Goal: Task Accomplishment & Management: Complete application form

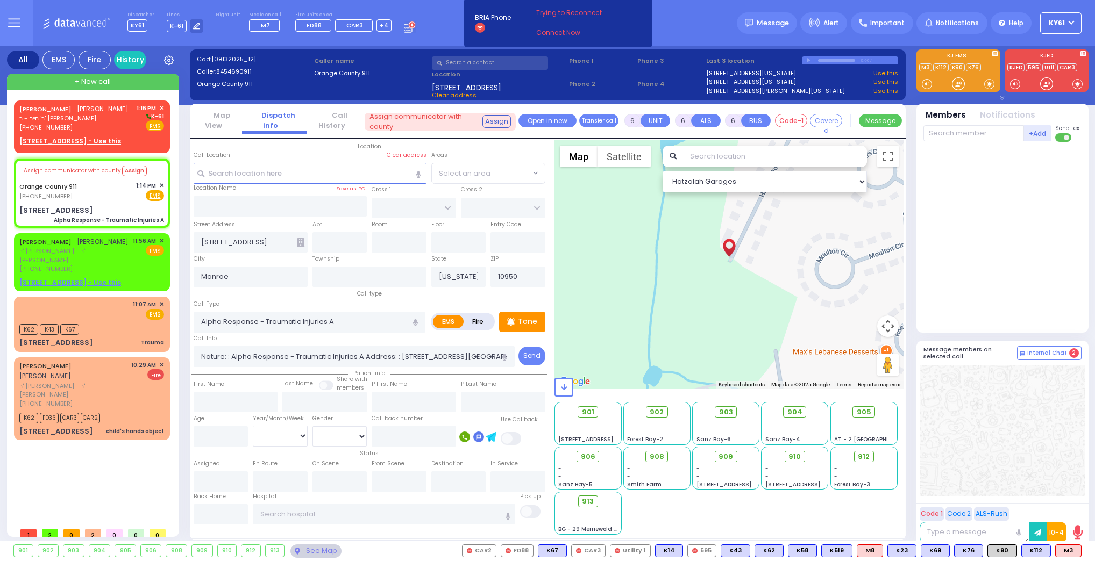
select select
click at [106, 125] on div "[PERSON_NAME] [PERSON_NAME] ר' חיים - ר' [PERSON_NAME] [PHONE_NUMBER] 1:16 PM ✕…" at bounding box center [91, 118] width 145 height 28
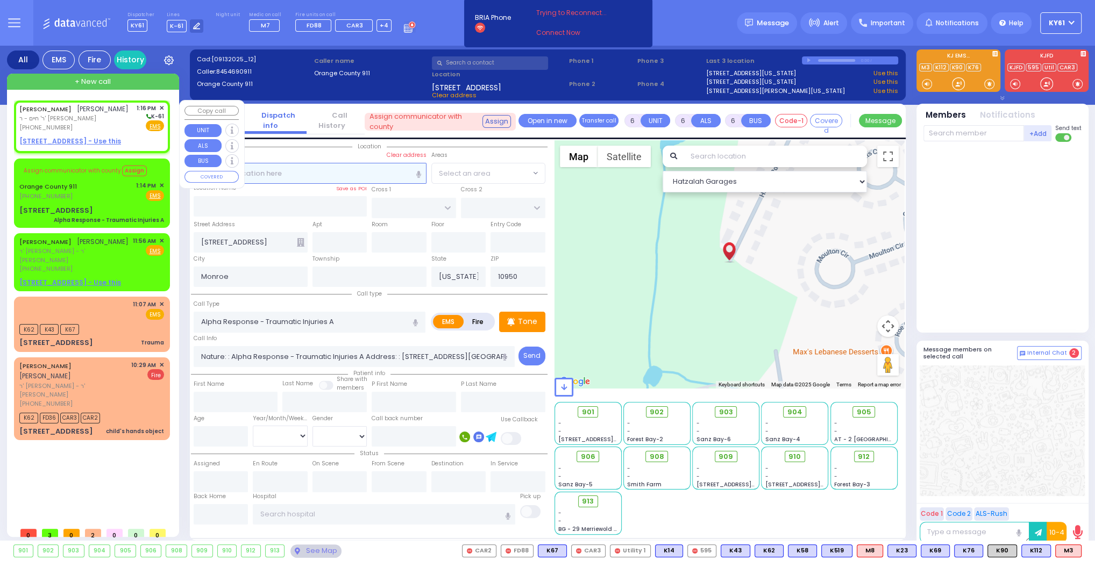
type input "2"
type input "1"
select select
radio input "true"
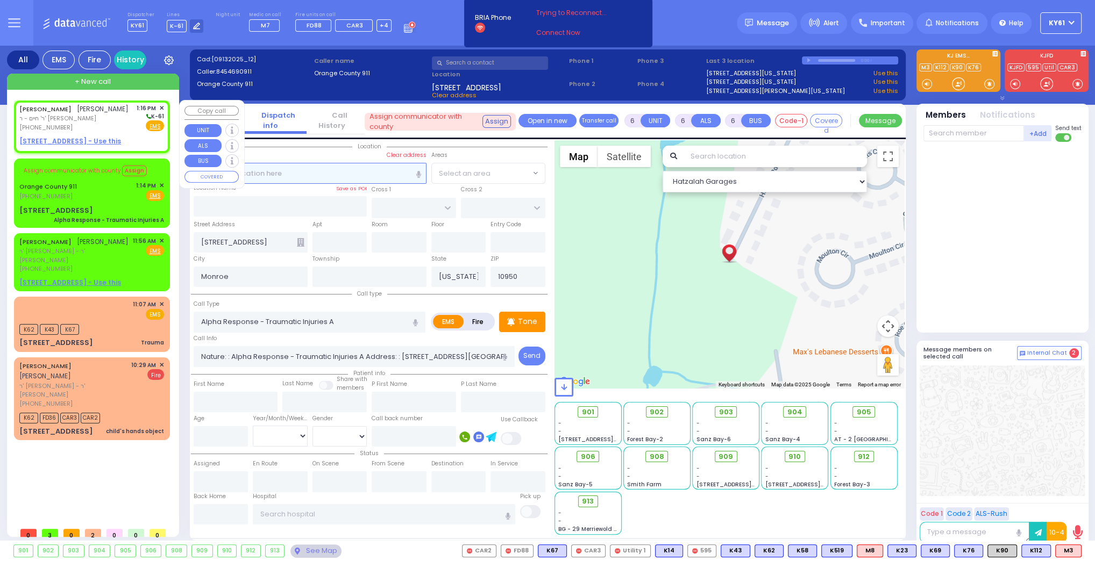
type input "[PERSON_NAME]"
select select
type input "13:16"
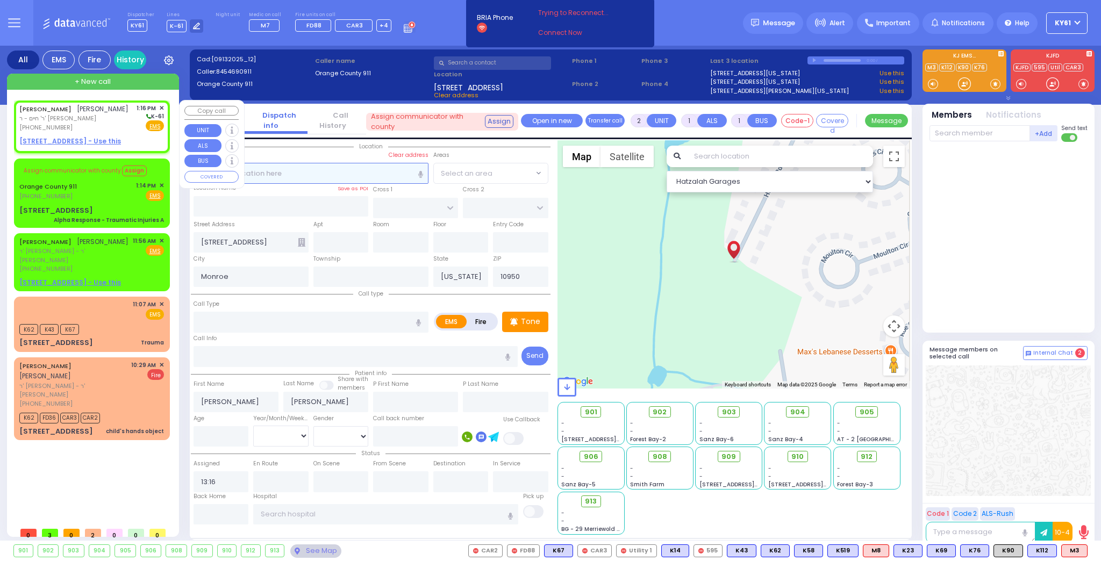
select select "Hatzalah Garages"
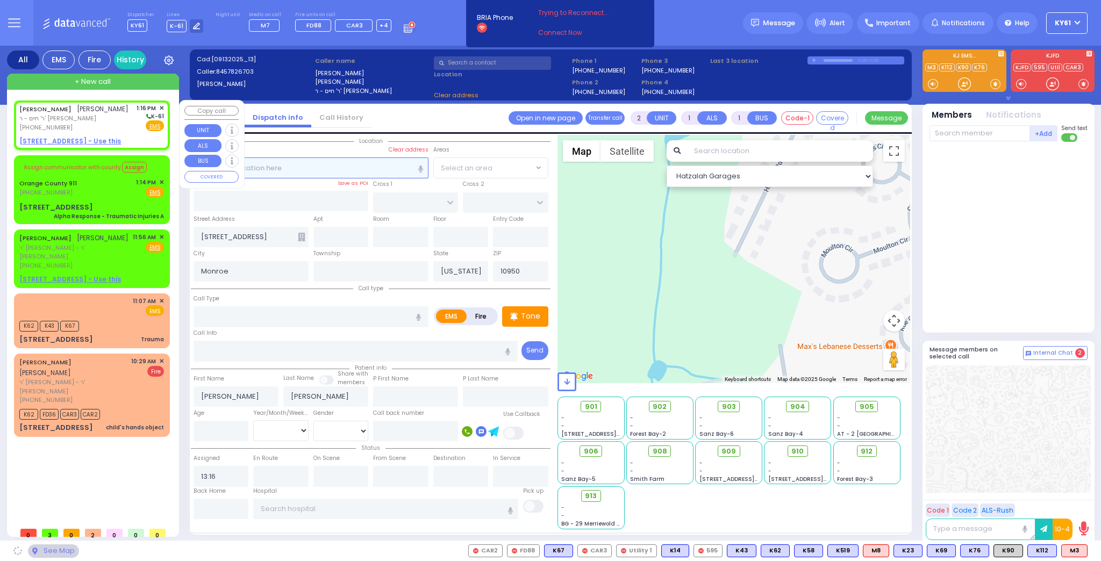
select select
radio input "true"
select select
select select "Hatzalah Garages"
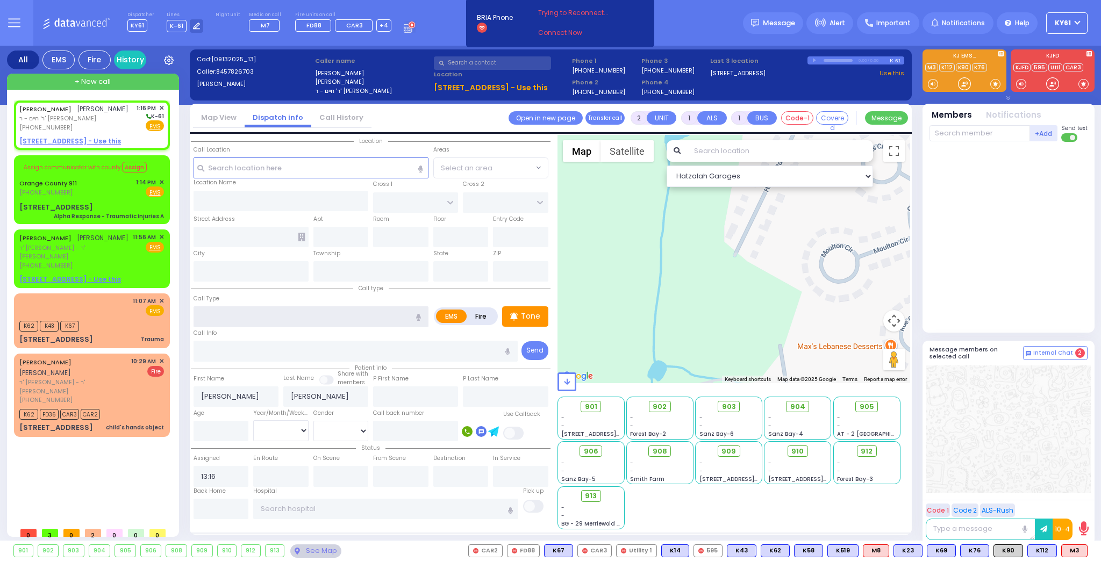
drag, startPoint x: 226, startPoint y: 322, endPoint x: 235, endPoint y: 324, distance: 8.9
click at [228, 322] on input "text" at bounding box center [311, 316] width 235 height 20
click at [226, 335] on span "Abdominal Pain" at bounding box center [226, 337] width 59 height 11
type input "Abdominal Pain"
select select
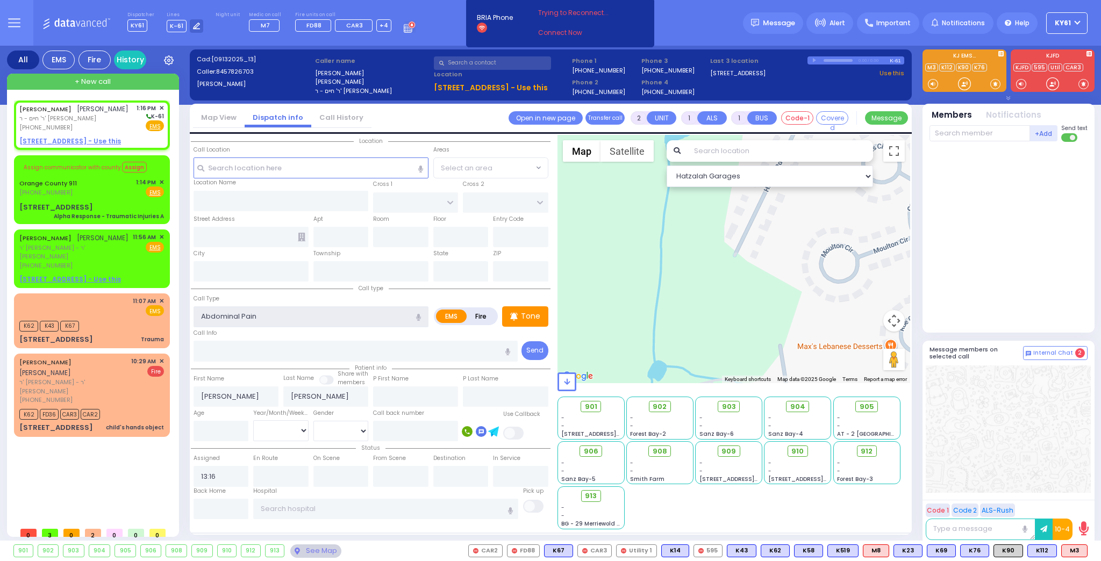
radio input "true"
select select
type input "1"
type input "0"
select select "Hatzalah Garages"
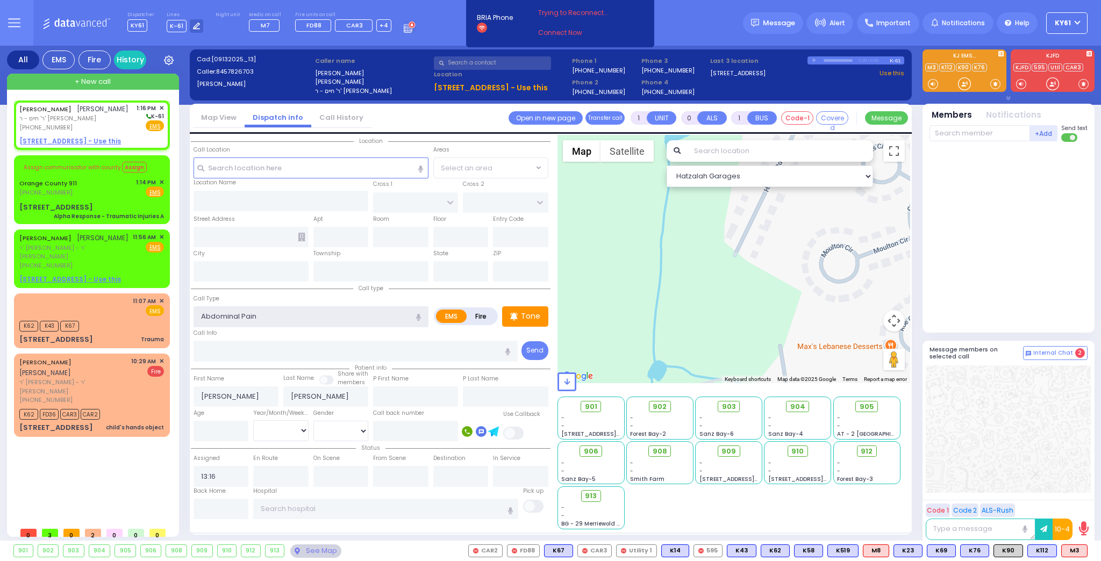
select select
radio input "true"
select select
select select "Hatzalah Garages"
click at [315, 171] on input "text" at bounding box center [311, 168] width 235 height 20
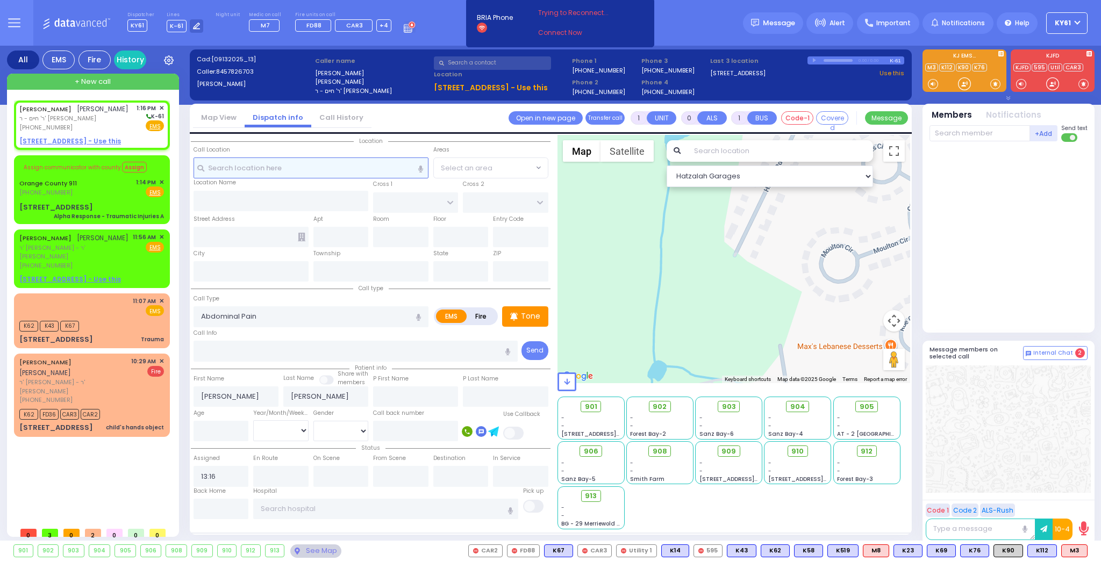
select select
radio input "true"
select select
type input "2"
select select "Hatzalah Garages"
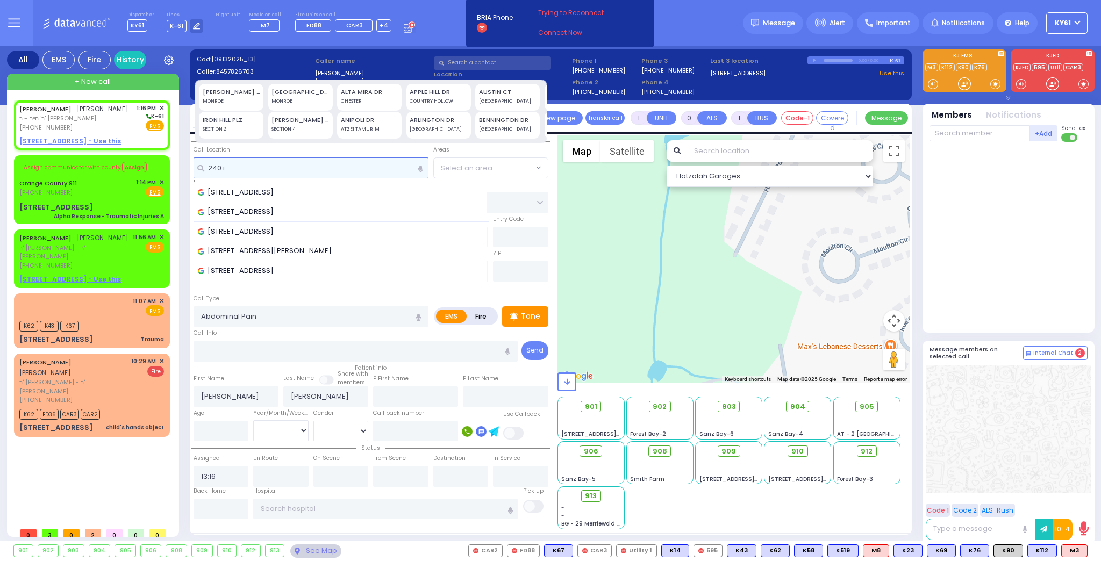
type input "240"
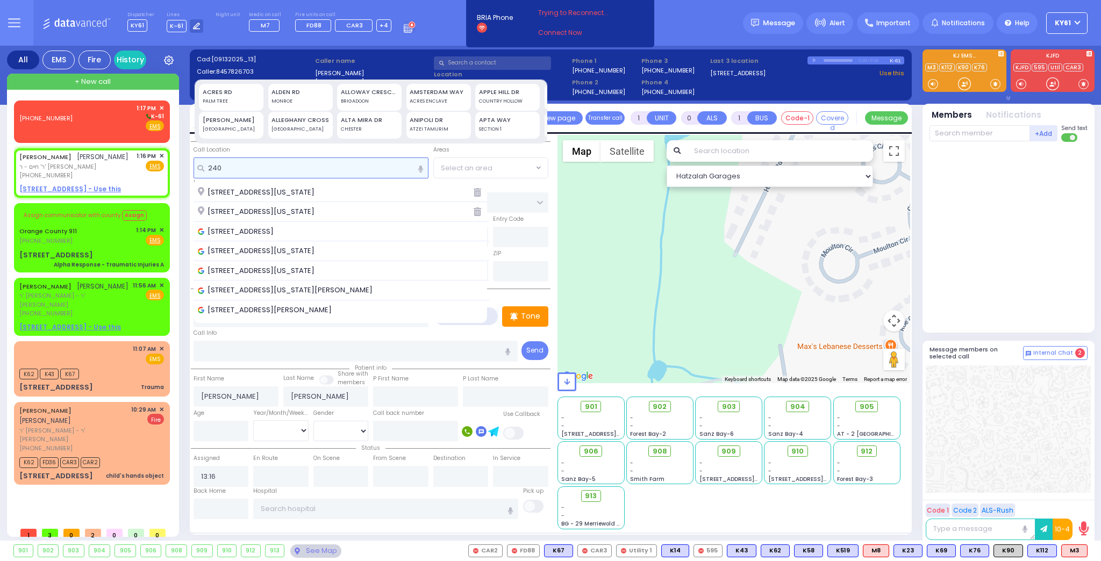
select select
radio input "true"
select select
select select "Hatzalah Garages"
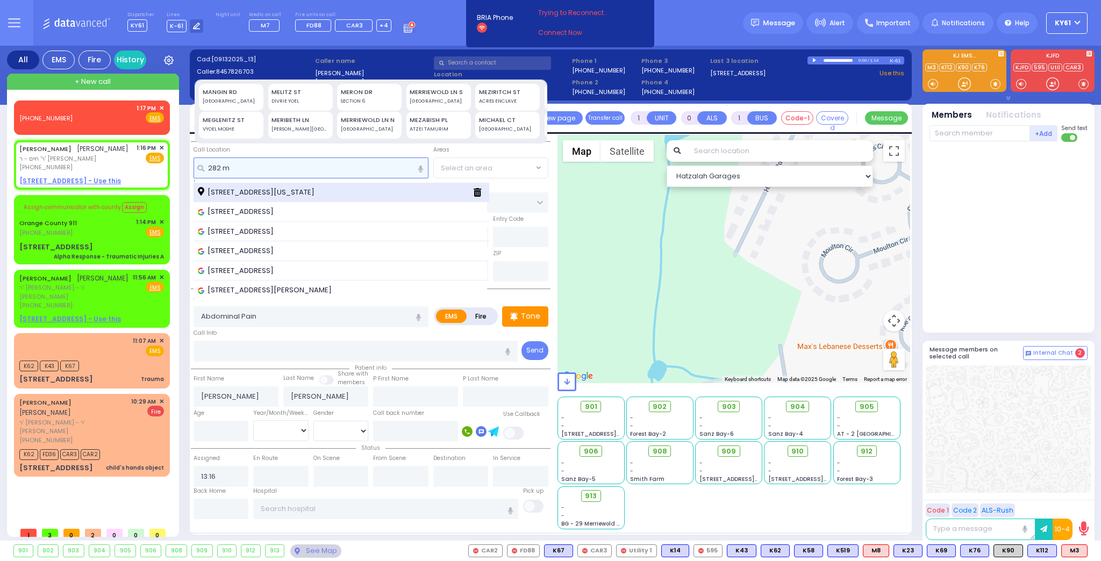
type input "282 m"
click at [263, 192] on span "[STREET_ADDRESS][US_STATE]" at bounding box center [258, 192] width 120 height 11
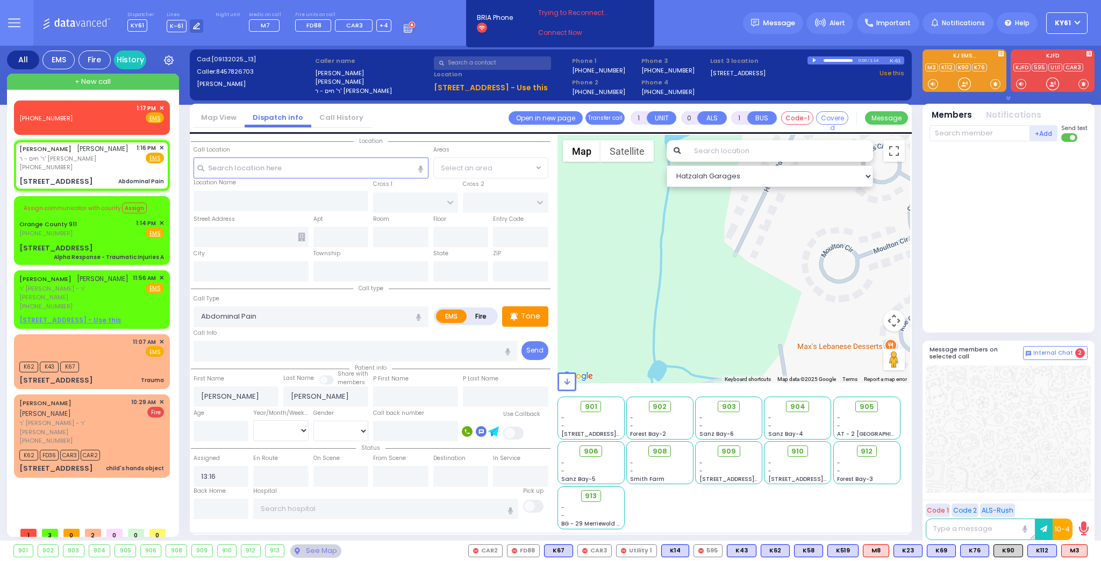
select select
radio input "true"
select select
select select "Hatzalah Garages"
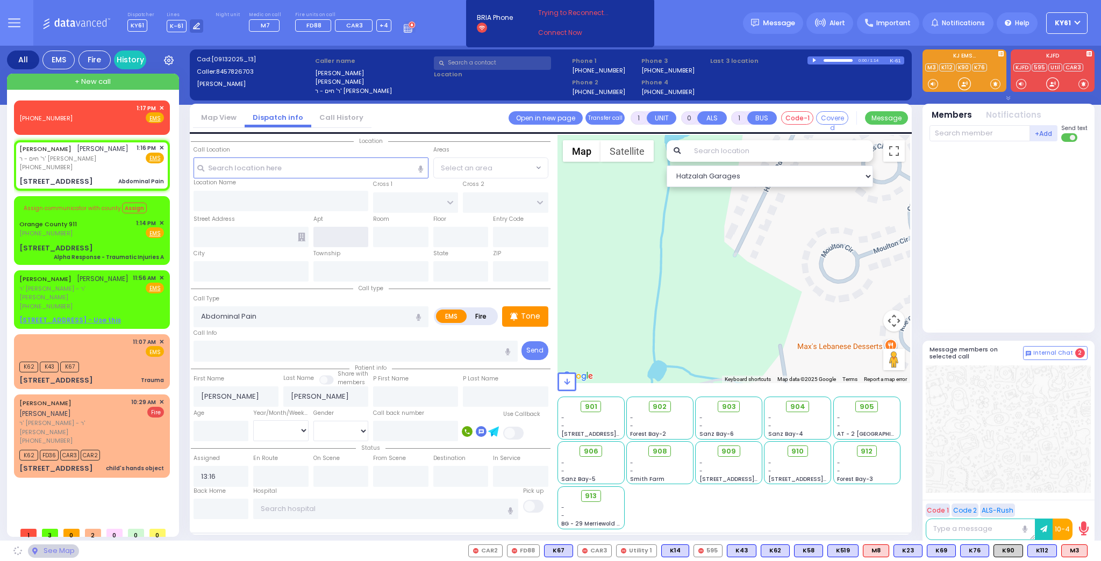
type input "RUZHIN RD"
type input "[PERSON_NAME] DR"
type input "[STREET_ADDRESS]"
type input "Monroe"
type input "[US_STATE]"
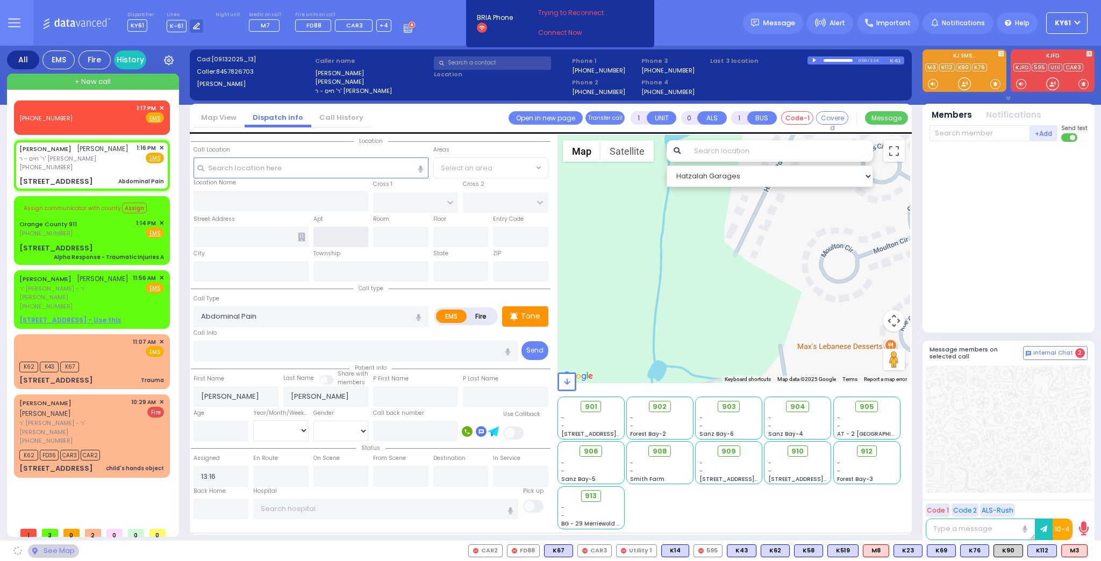
type input "10950"
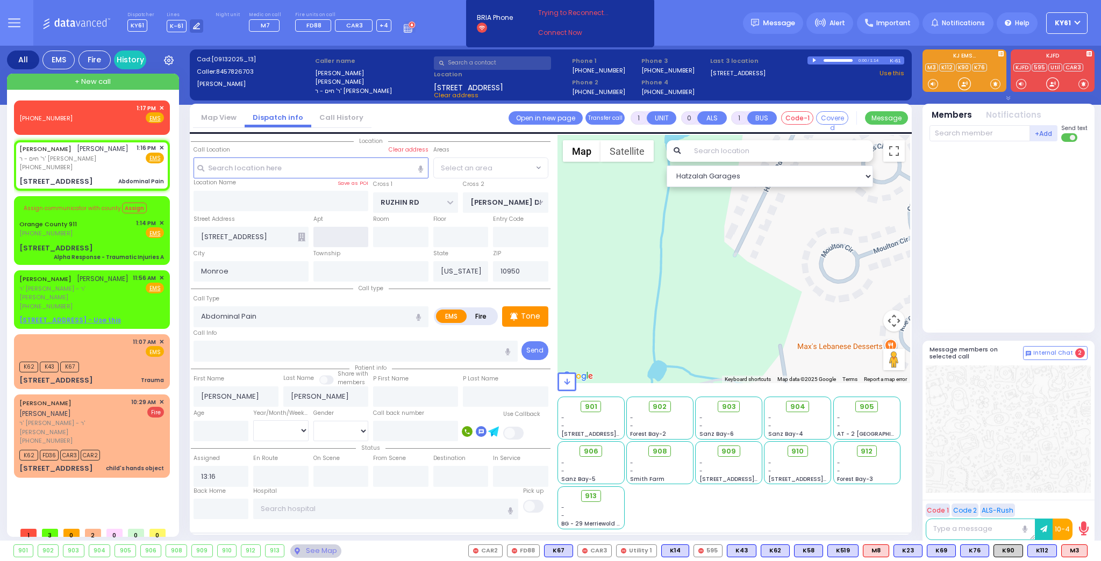
select select "ATZEI TAMURIM"
click at [300, 235] on icon at bounding box center [302, 237] width 8 height 9
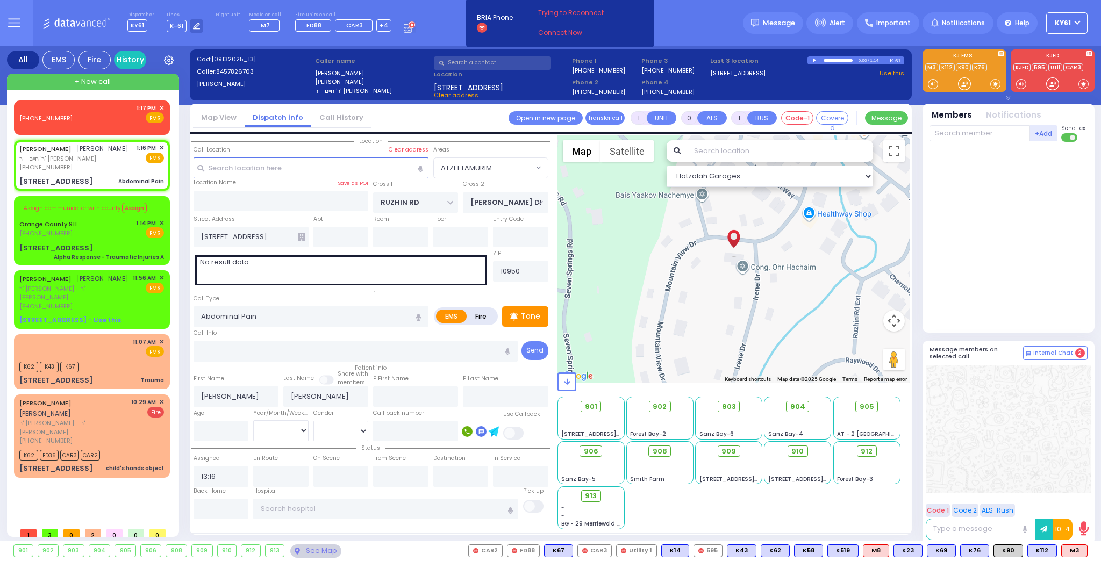
click at [301, 236] on icon at bounding box center [302, 237] width 8 height 9
click at [632, 237] on div at bounding box center [734, 259] width 353 height 248
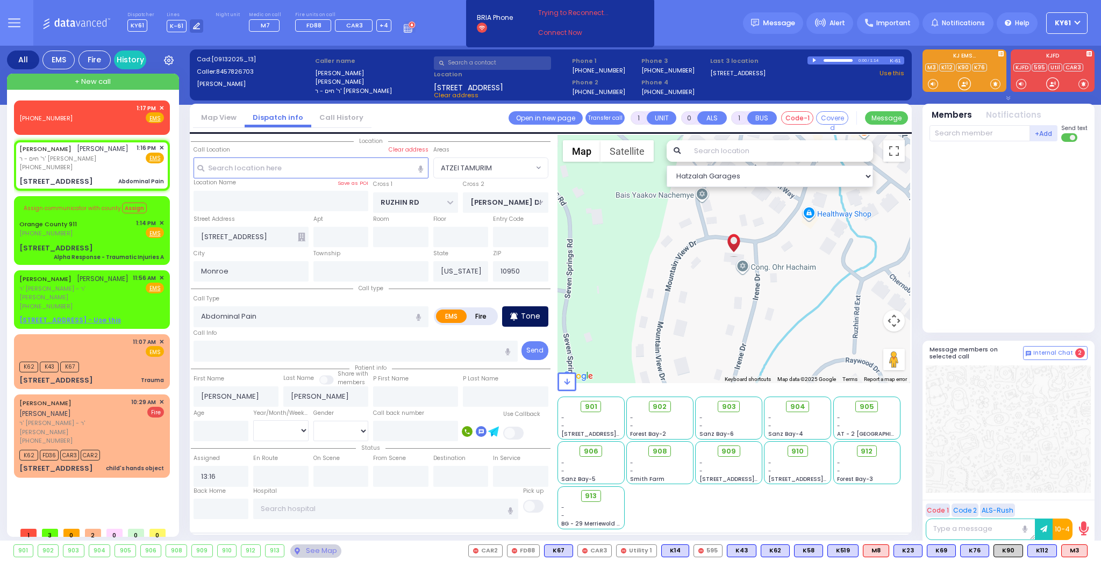
click at [530, 313] on p "Tone" at bounding box center [530, 316] width 19 height 11
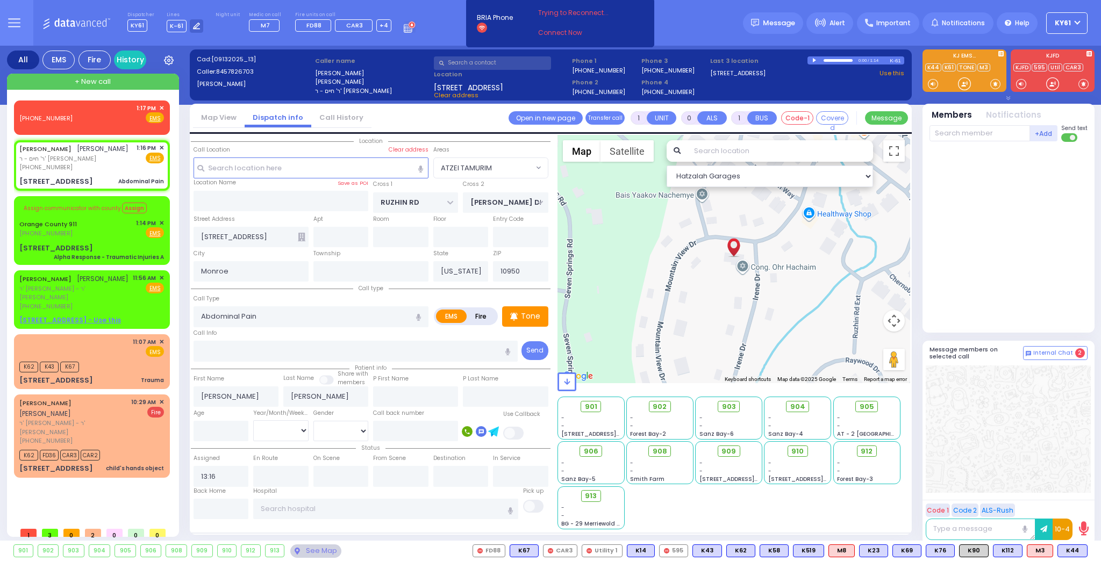
drag, startPoint x: 1067, startPoint y: 546, endPoint x: 1067, endPoint y: 530, distance: 16.7
click at [1067, 543] on div "901 902 903 904 905 906" at bounding box center [550, 551] width 1101 height 20
click at [1071, 551] on span "K44" at bounding box center [1072, 551] width 29 height 12
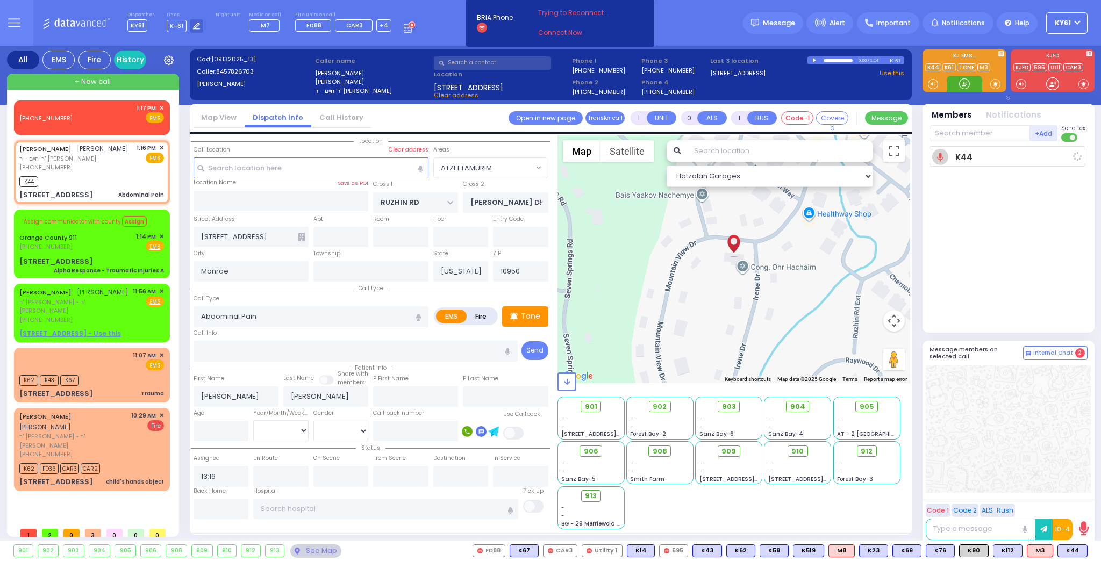
select select
radio input "true"
select select
type input "13:19"
select select "Hatzalah Garages"
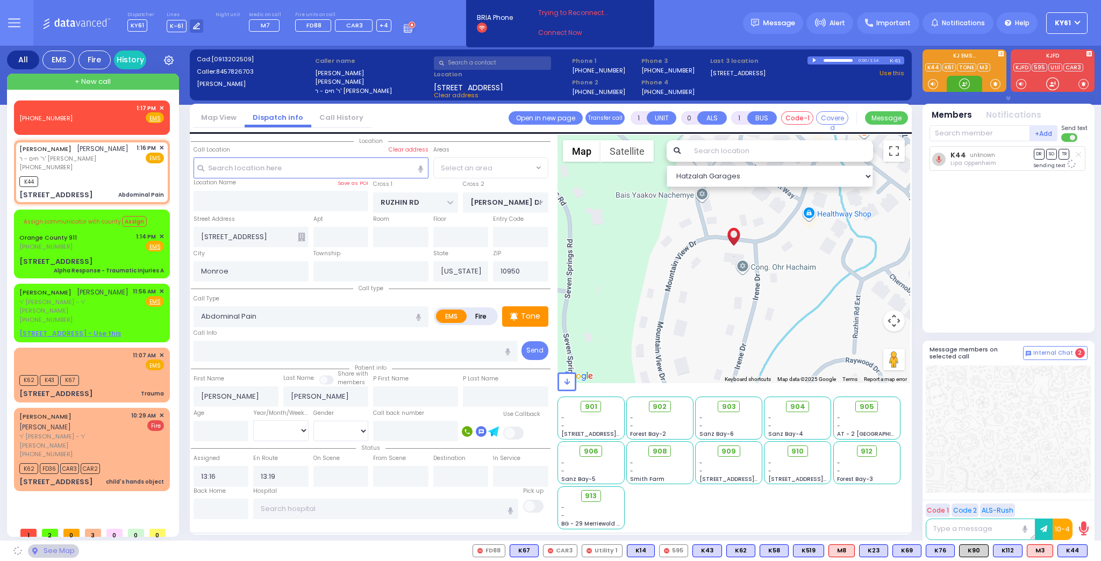
select select "ATZEI TAMURIM"
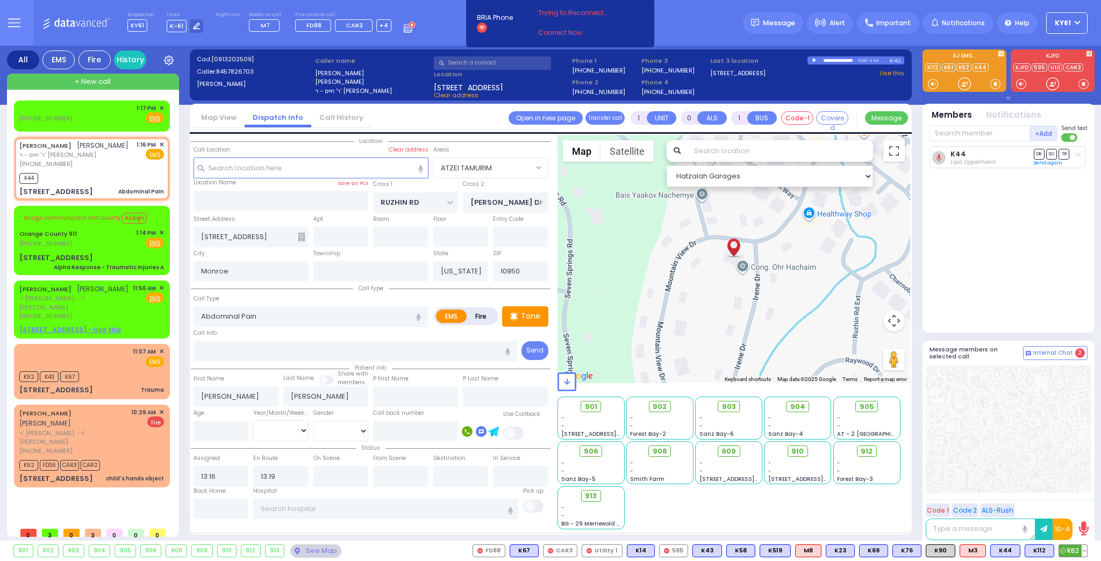
click at [1075, 550] on span "K62" at bounding box center [1073, 551] width 28 height 12
select select
radio input "true"
select select
select select "Hatzalah Garages"
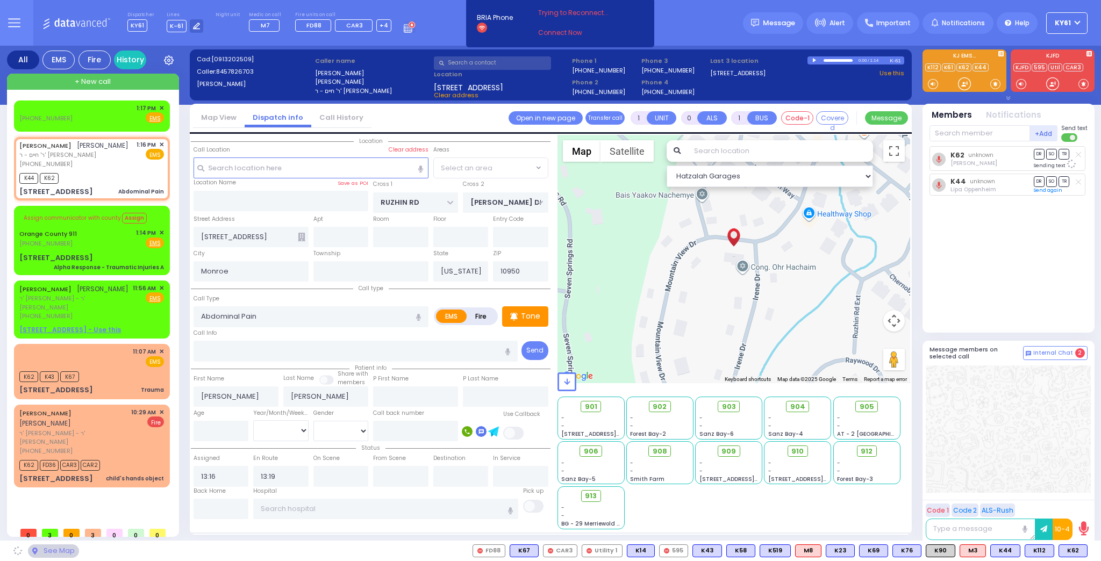
select select "ATZEI TAMURIM"
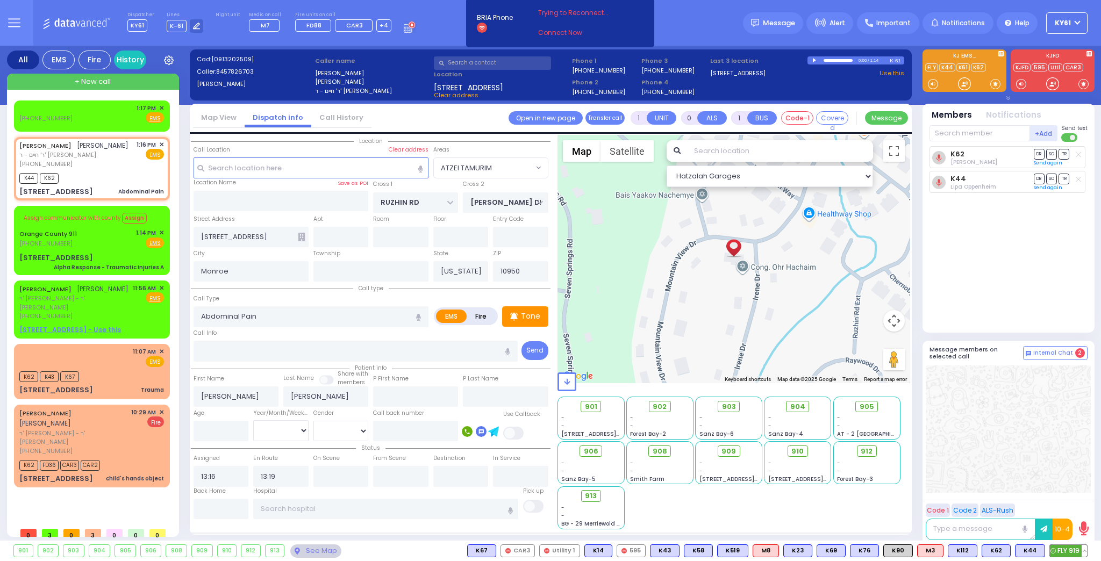
click at [1068, 551] on span "FLY 919" at bounding box center [1068, 551] width 37 height 12
select select
radio input "true"
select select
select select "Hatzalah Garages"
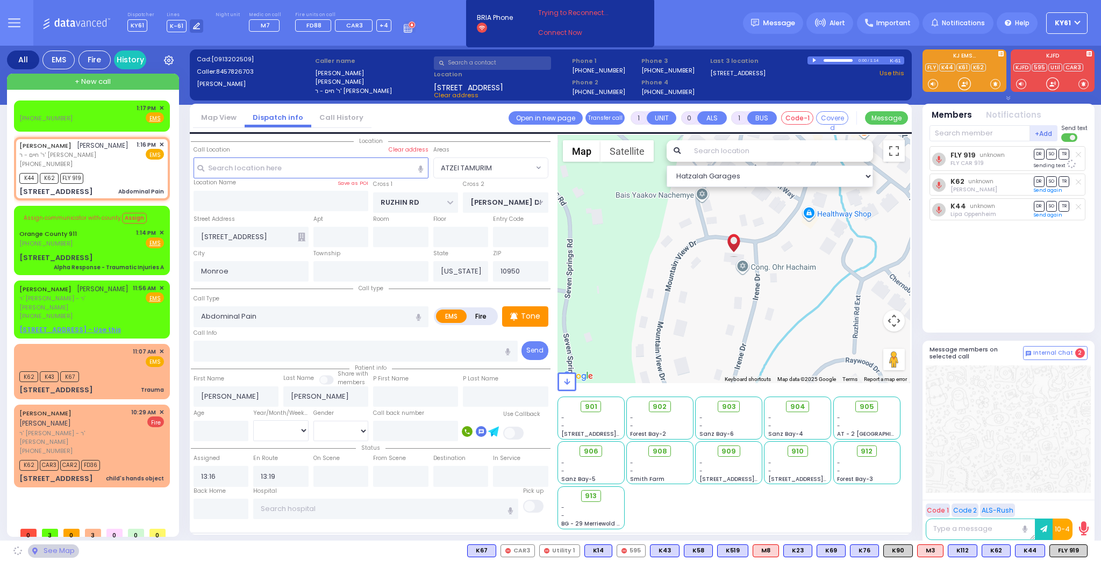
select select "ATZEI TAMURIM"
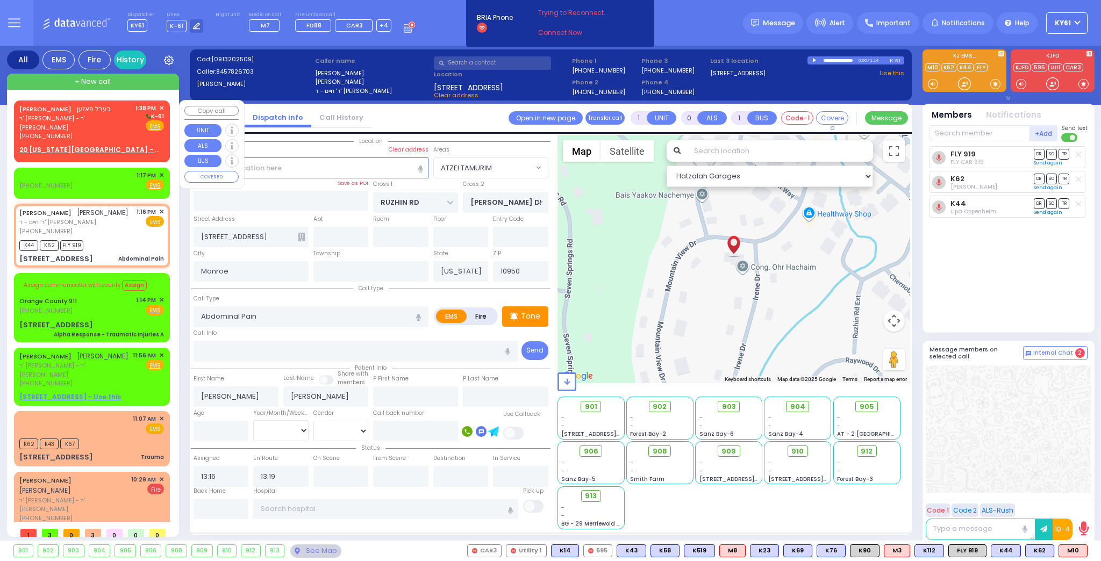
click at [134, 145] on div "20 PENNSYLVANIA AVE - Use this" at bounding box center [91, 150] width 145 height 10
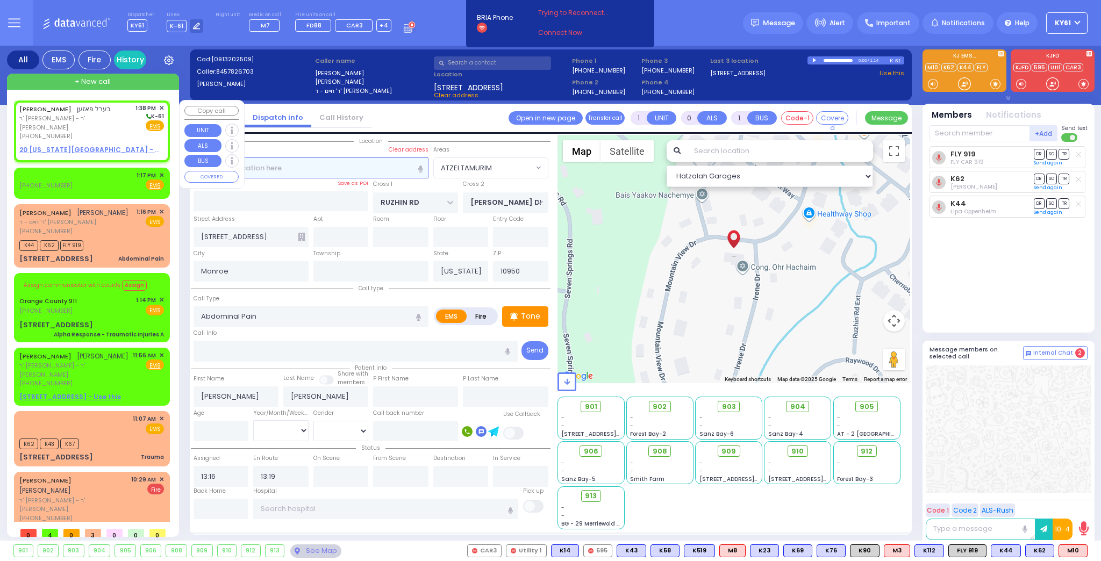
type input "2"
type input "1"
select select
radio input "true"
type input "BEREL"
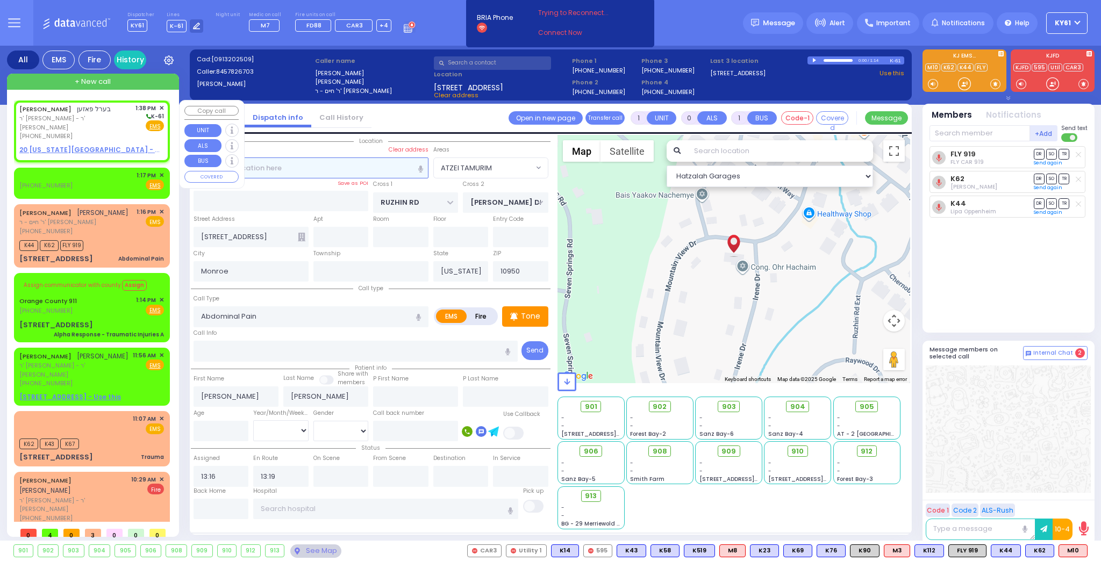
type input "POSEN"
select select
type input "13:38"
select select "Hatzalah Garages"
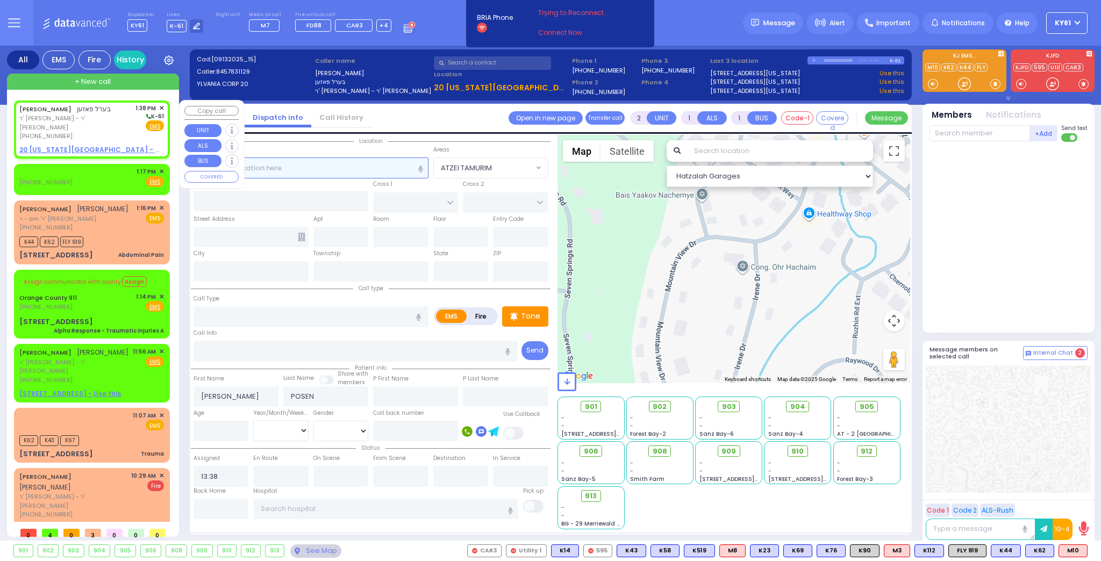
select select
radio input "true"
select select
select select "Hatzalah Garages"
click at [55, 145] on u "20 PENNSYLVANIA AVE - Use this" at bounding box center [100, 149] width 163 height 9
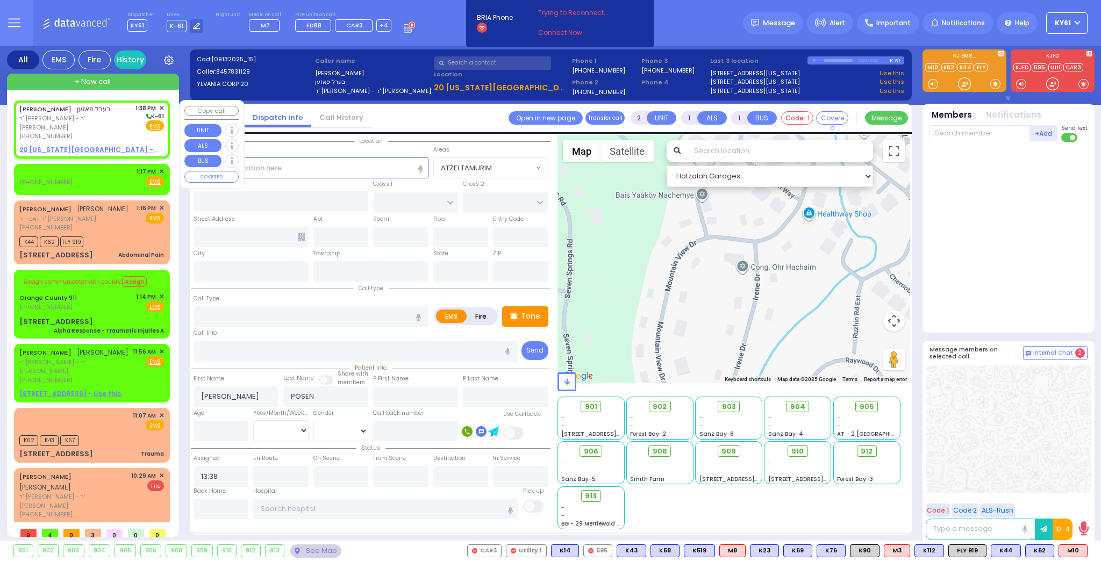
select select
radio input "true"
select select
select select "Hatzalah Garages"
select select
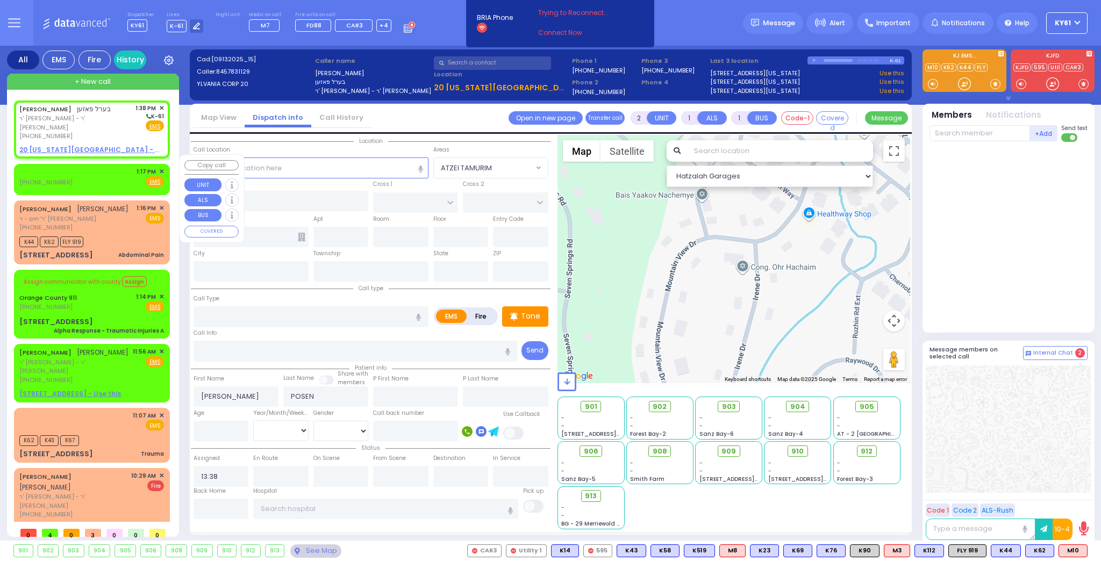
radio input "true"
select select
select select "Hatzalah Garages"
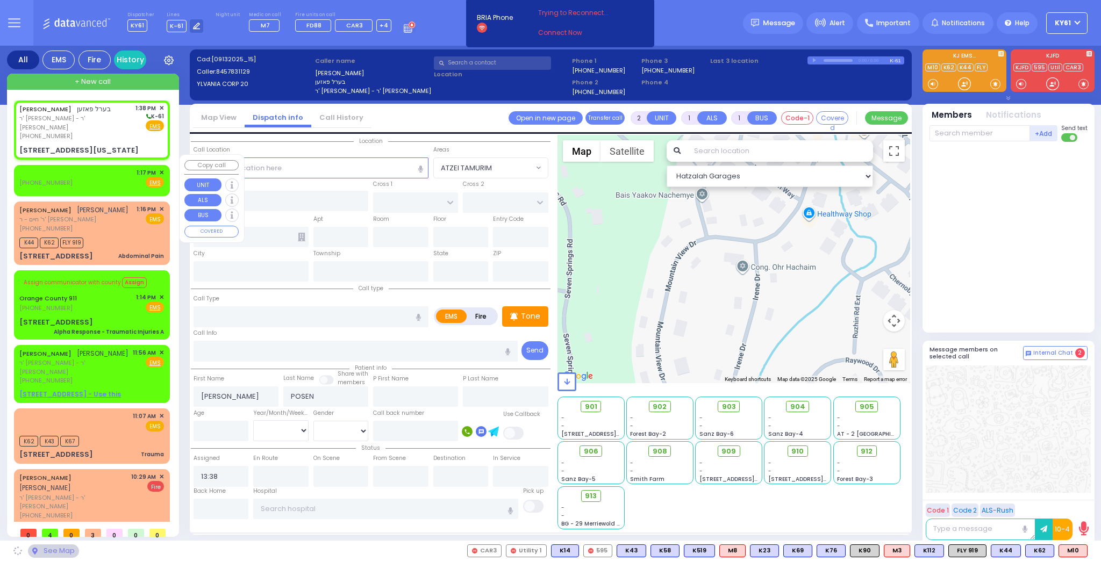
type input "MERRIEWOLD LN SOUTH"
type input "[STREET_ADDRESS][US_STATE]"
type input "Monroe"
type input "[US_STATE]"
type input "10950"
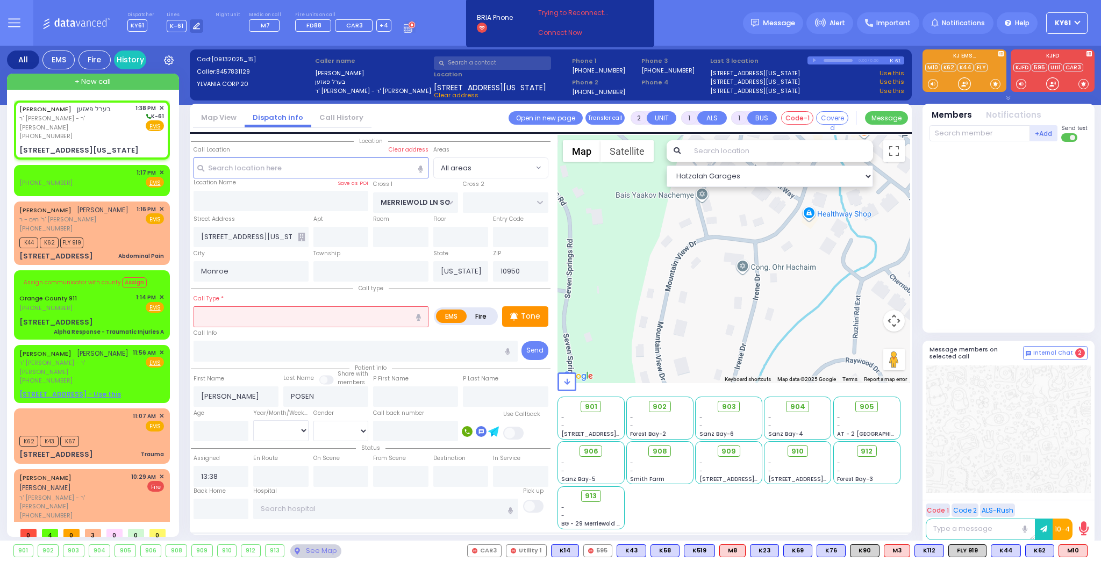
click at [304, 315] on input "text" at bounding box center [311, 316] width 235 height 20
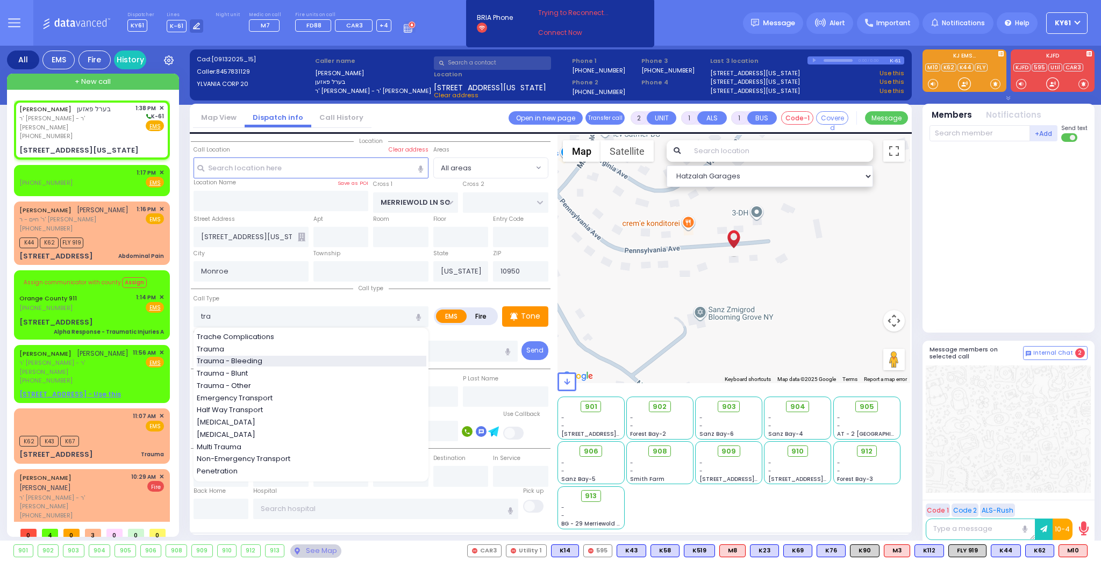
click at [252, 361] on span "Trauma - Bleeding" at bounding box center [231, 361] width 69 height 11
type input "Trauma - Bleeding"
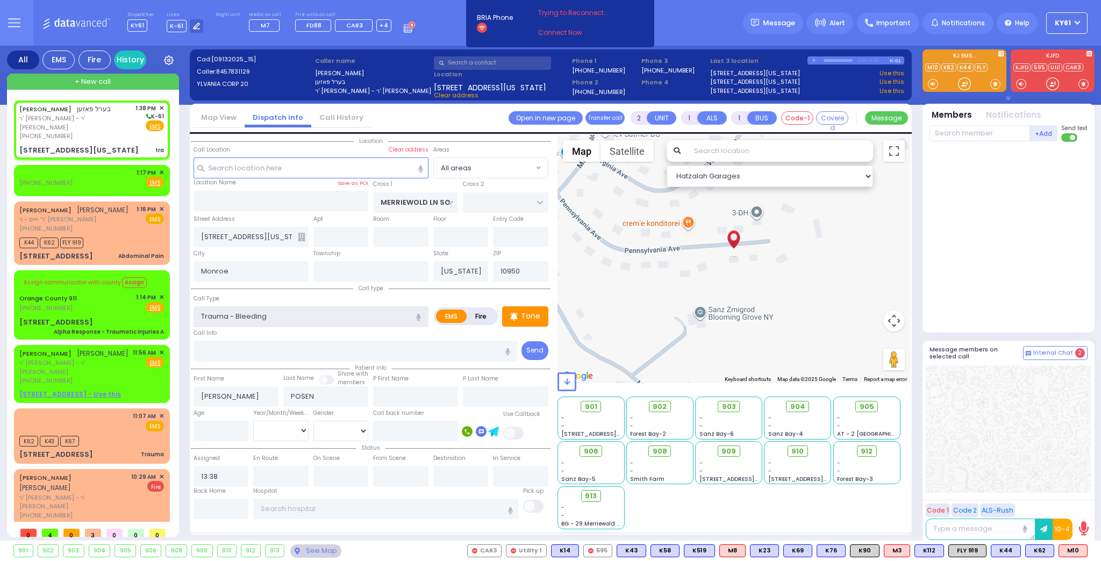
select select
radio input "true"
select select
select select "Hatzalah Garages"
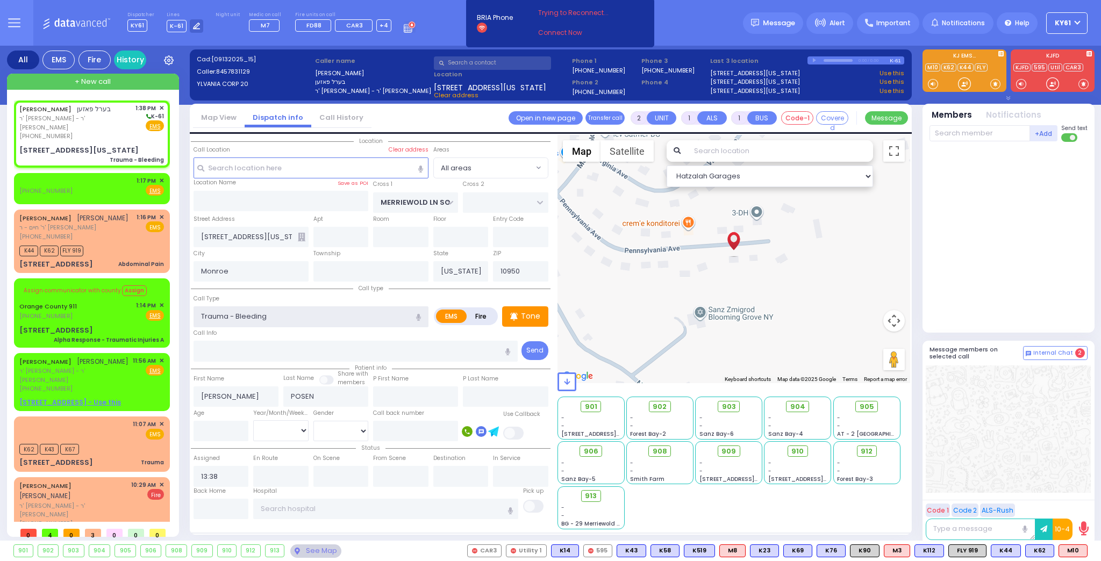
select select
radio input "true"
select select
select select "Hatzalah Garages"
click at [517, 312] on g at bounding box center [513, 316] width 7 height 8
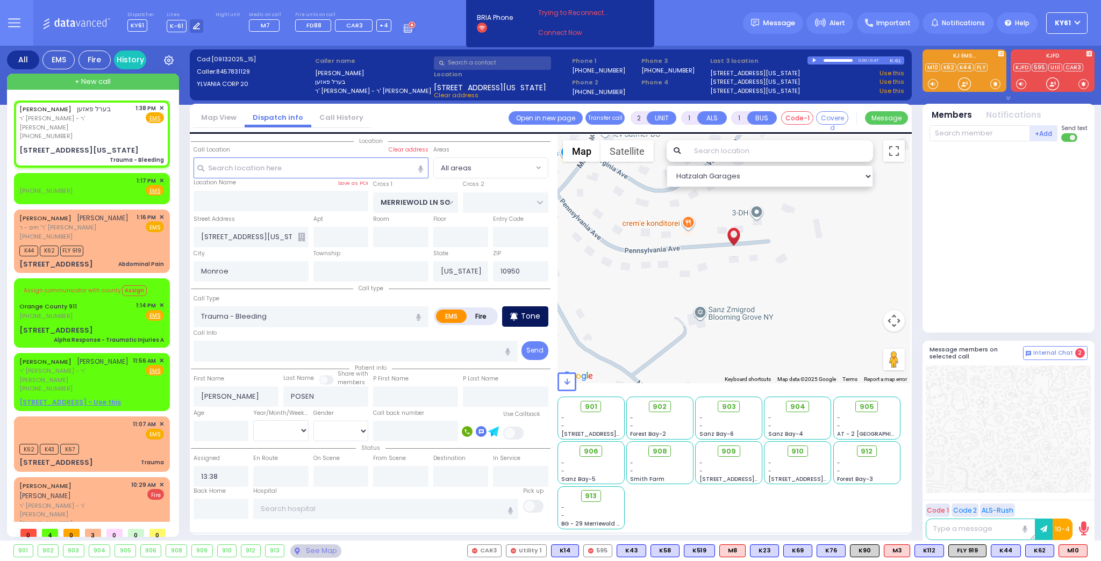
select select
radio input "true"
select select
radio input "true"
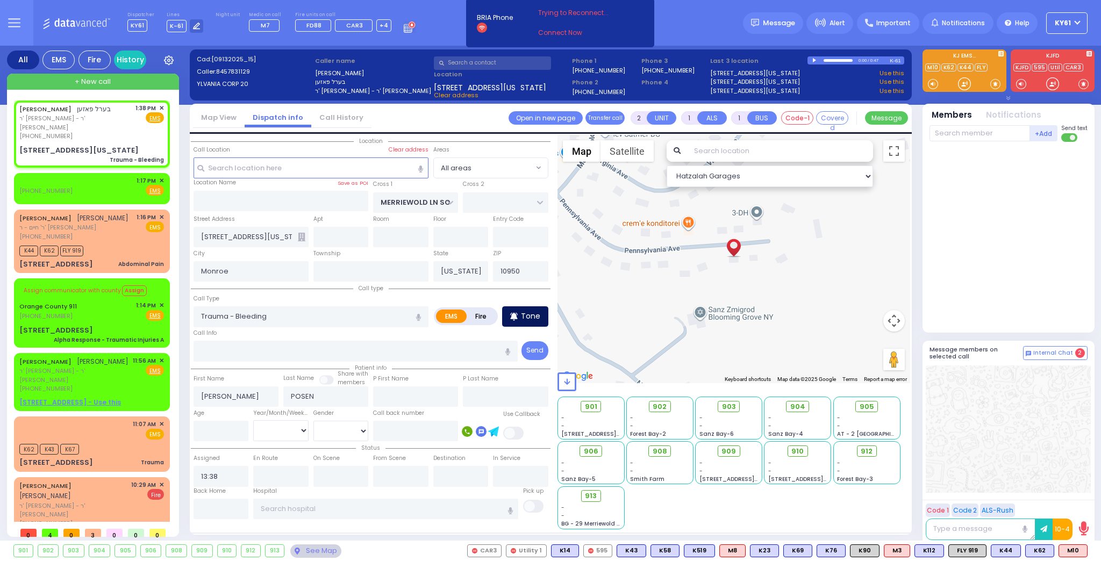
select select
select select "Hatzalah Garages"
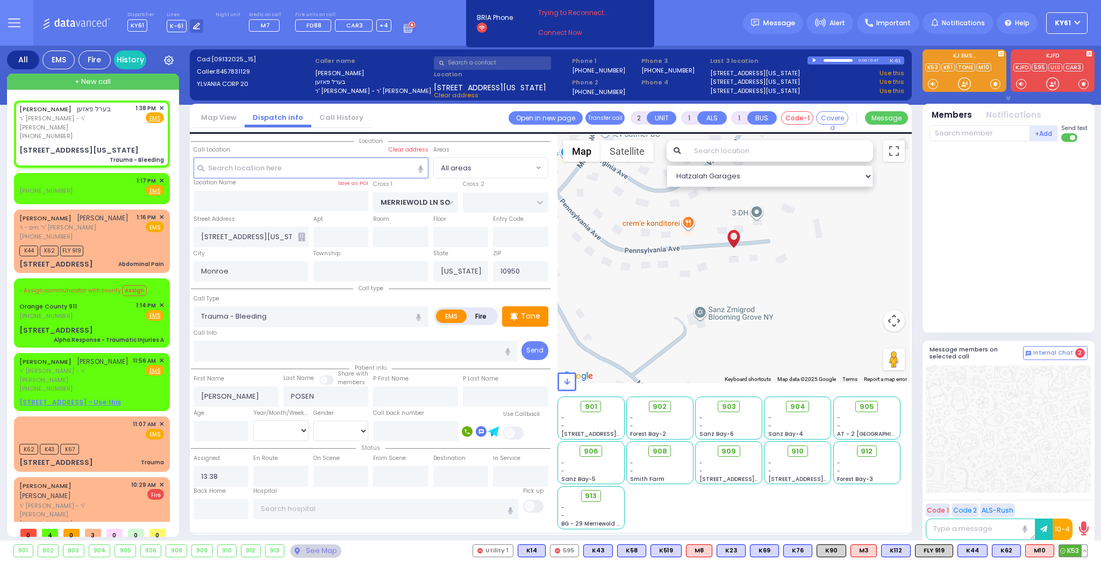
click at [1073, 546] on span "K53" at bounding box center [1073, 551] width 28 height 12
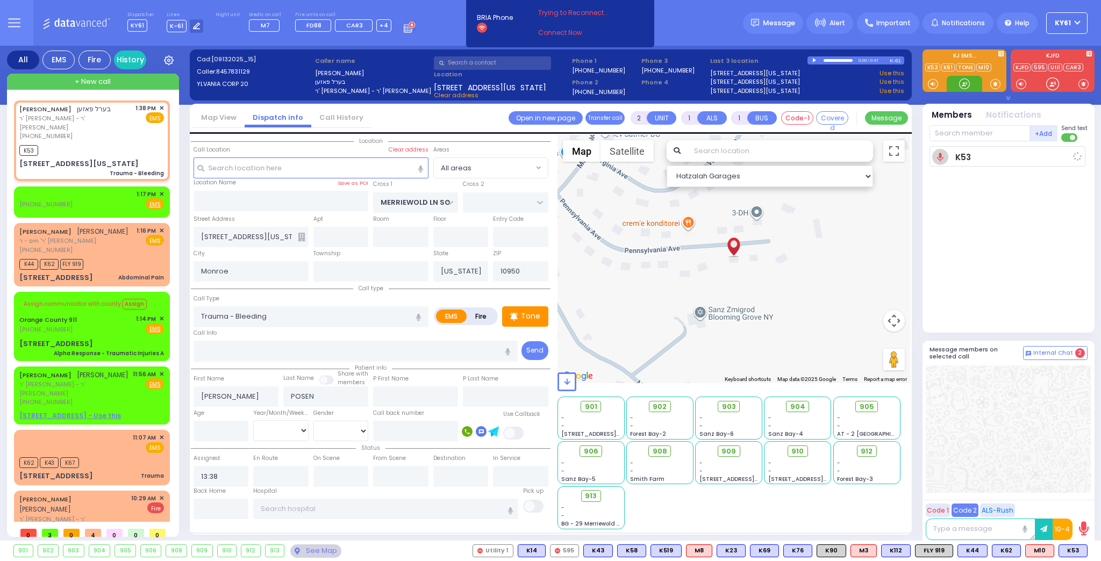
select select
radio input "true"
select select
type input "13:40"
select select "Hatzalah Garages"
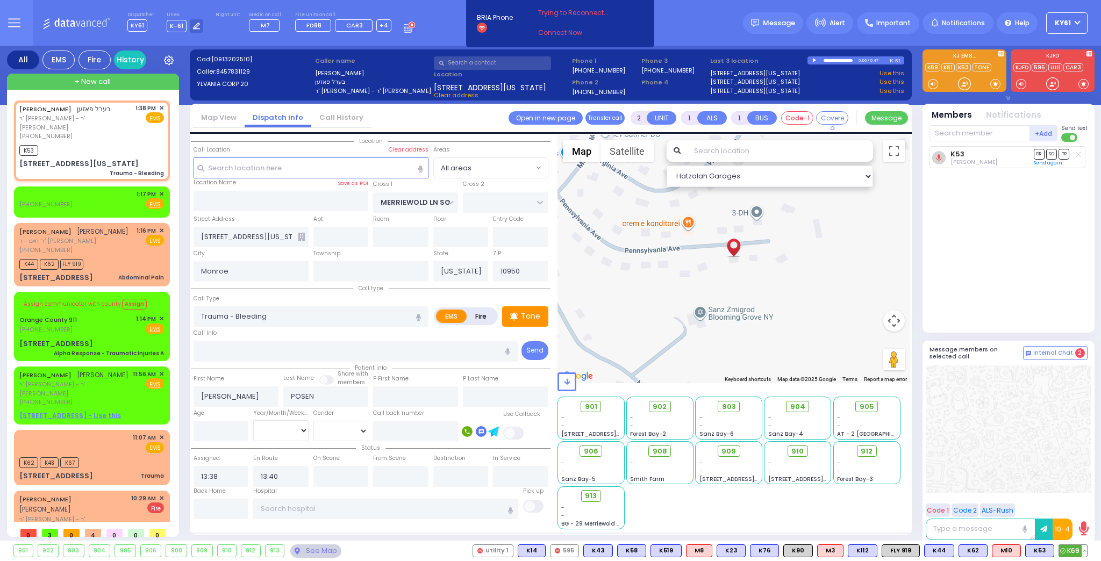
click at [1074, 548] on span "K69" at bounding box center [1073, 551] width 28 height 12
select select
radio input "true"
select select
select select "Hatzalah Garages"
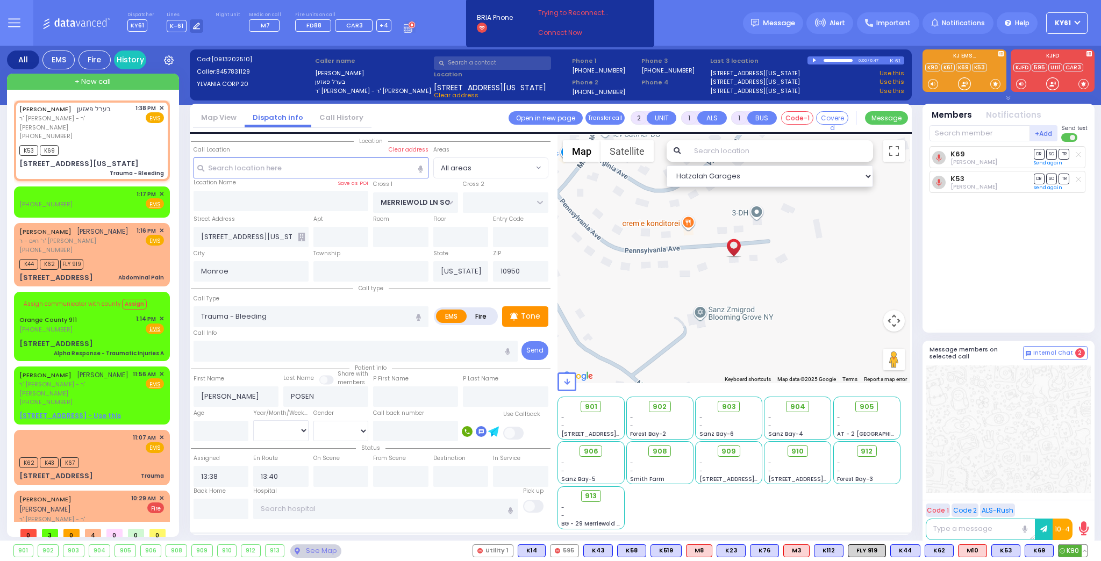
click at [1074, 550] on span "K90" at bounding box center [1073, 551] width 28 height 12
select select
radio input "true"
select select
select select "Hatzalah Garages"
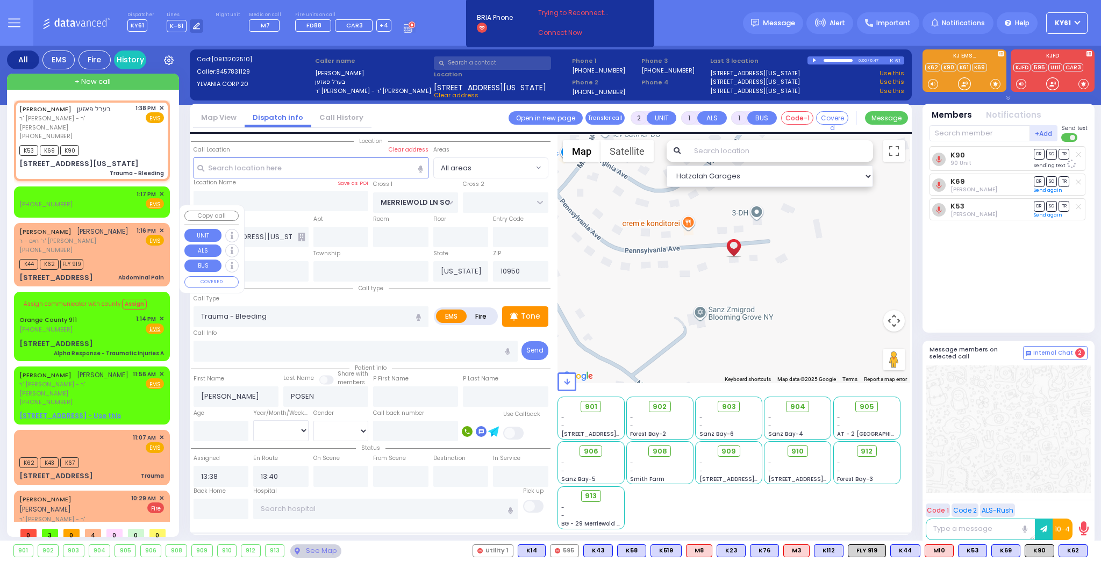
click at [123, 256] on div "K44 K62 FLY 919" at bounding box center [91, 262] width 145 height 13
type input "6"
select select
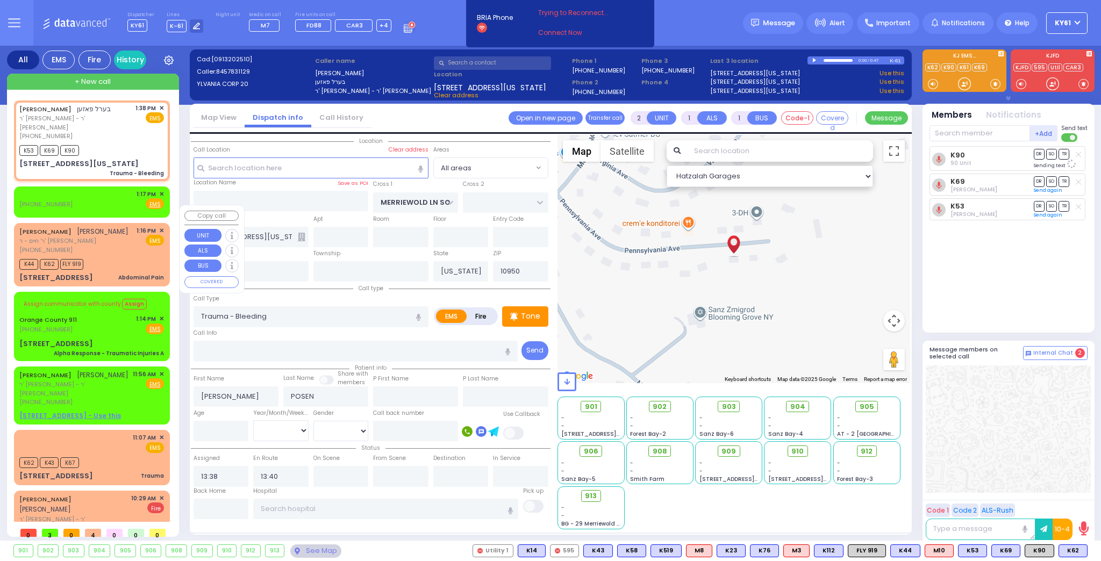
type input "Abdominal Pain"
radio input "true"
type input "[PERSON_NAME]"
type input "Unknown"
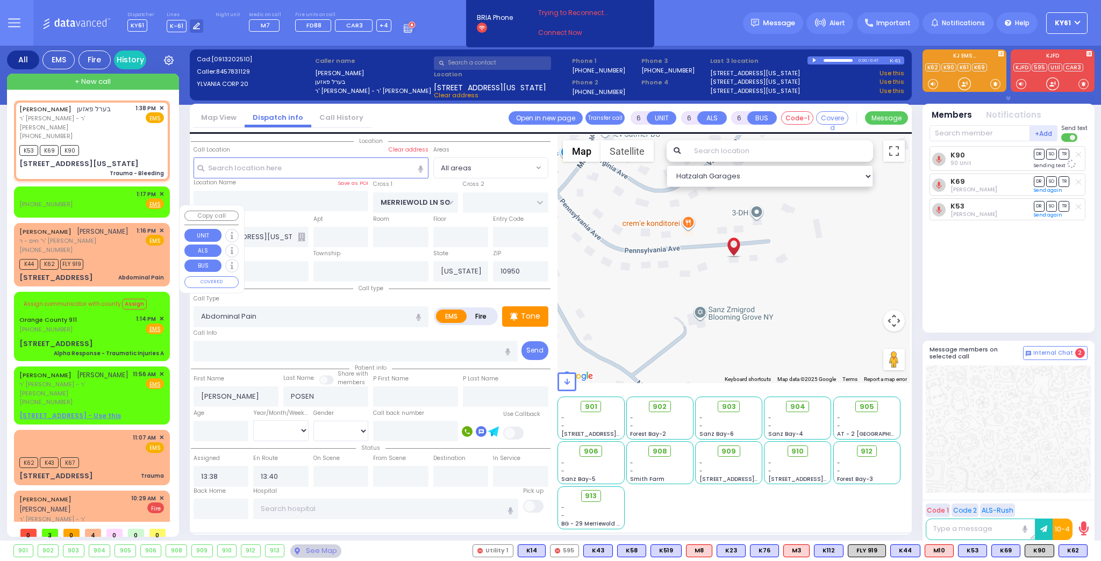
type input "Unknown"
select select "Year"
type input "13:16"
type input "13:19"
select select "Hatzalah Garages"
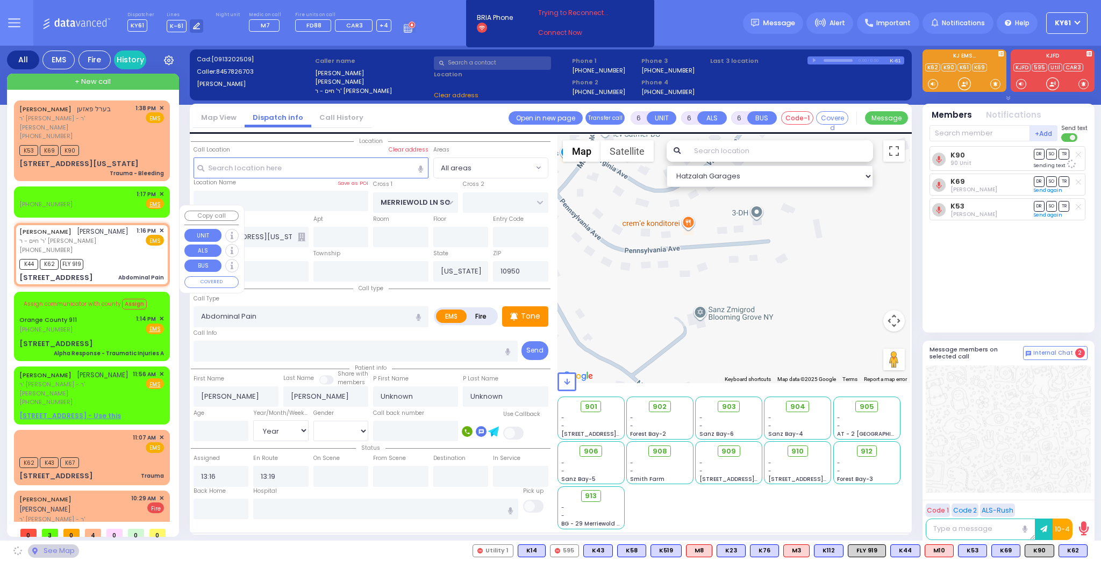
type input "RUZHIN RD"
type input "[PERSON_NAME] DR"
type input "[STREET_ADDRESS]"
select select "ATZEI TAMURIM"
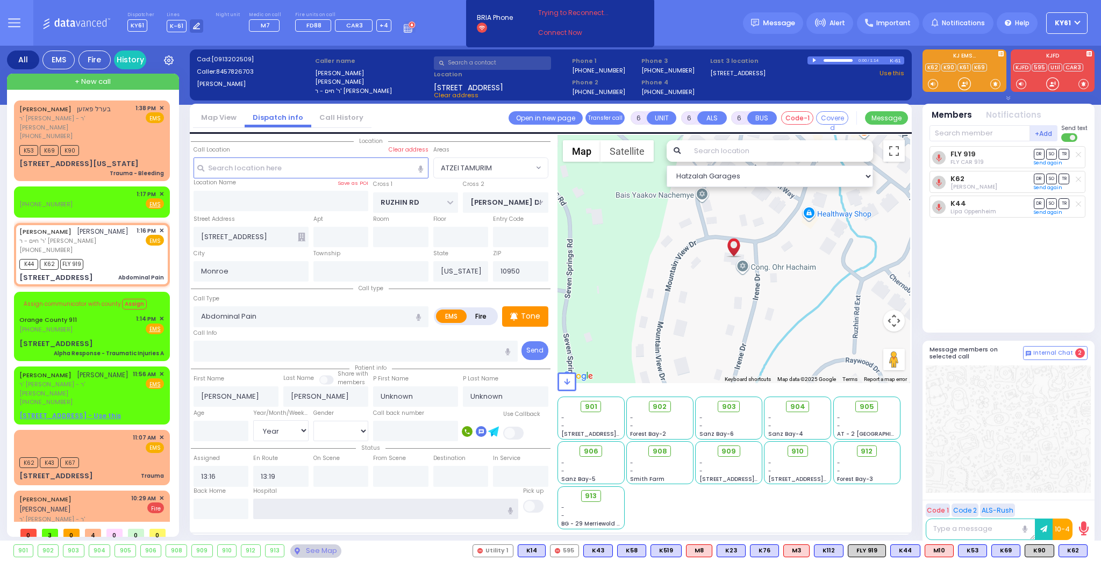
click at [327, 503] on input "text" at bounding box center [385, 509] width 265 height 20
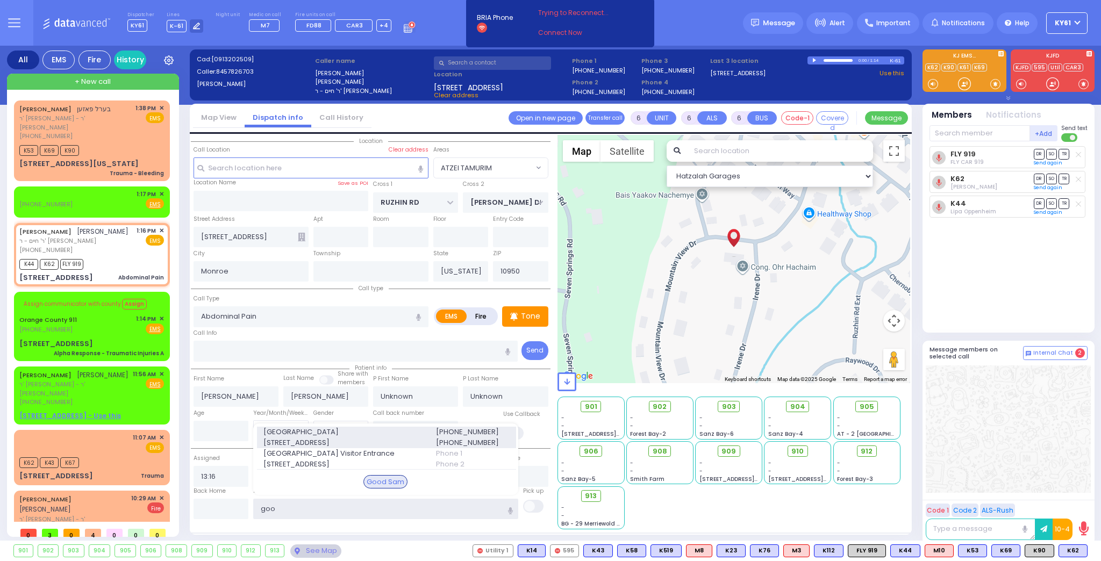
type input "goo"
click at [336, 431] on span "[GEOGRAPHIC_DATA]" at bounding box center [342, 432] width 159 height 11
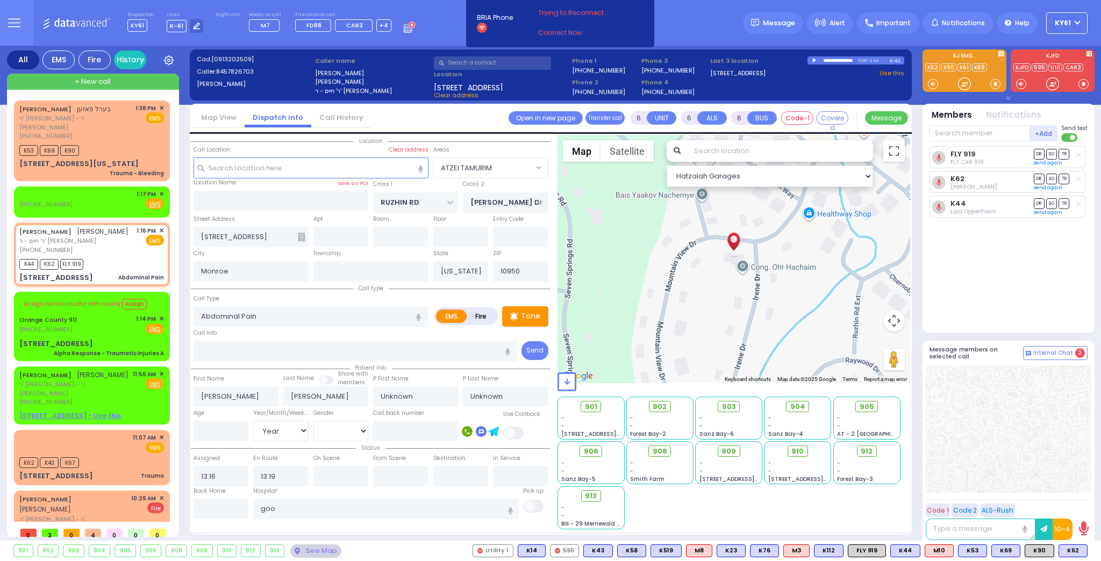
select select
radio input "true"
select select "Year"
type input "[GEOGRAPHIC_DATA]"
select select "Hatzalah Garages"
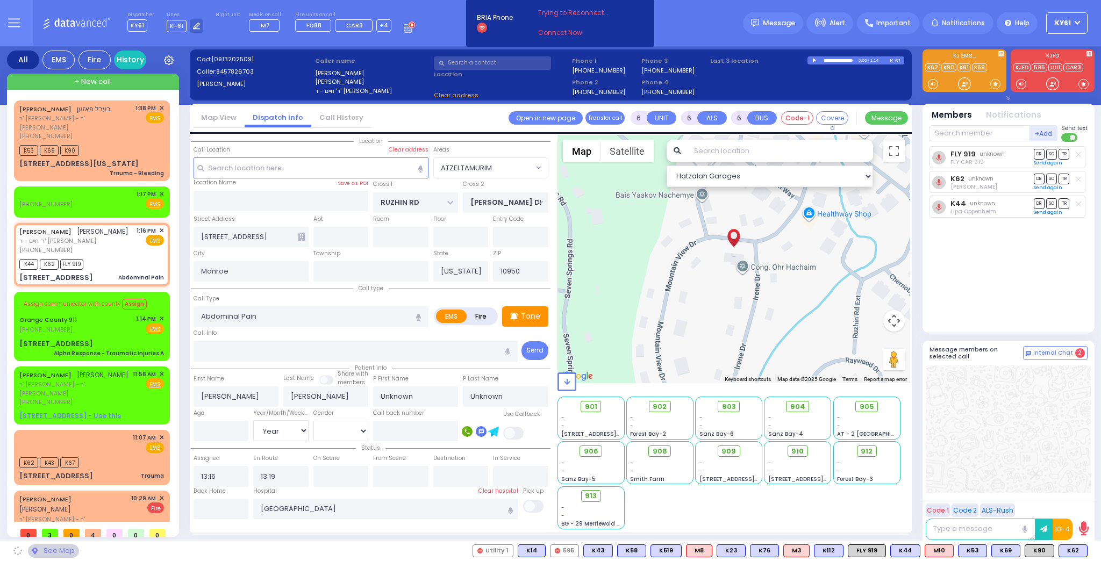
select select "ATZEI TAMURIM"
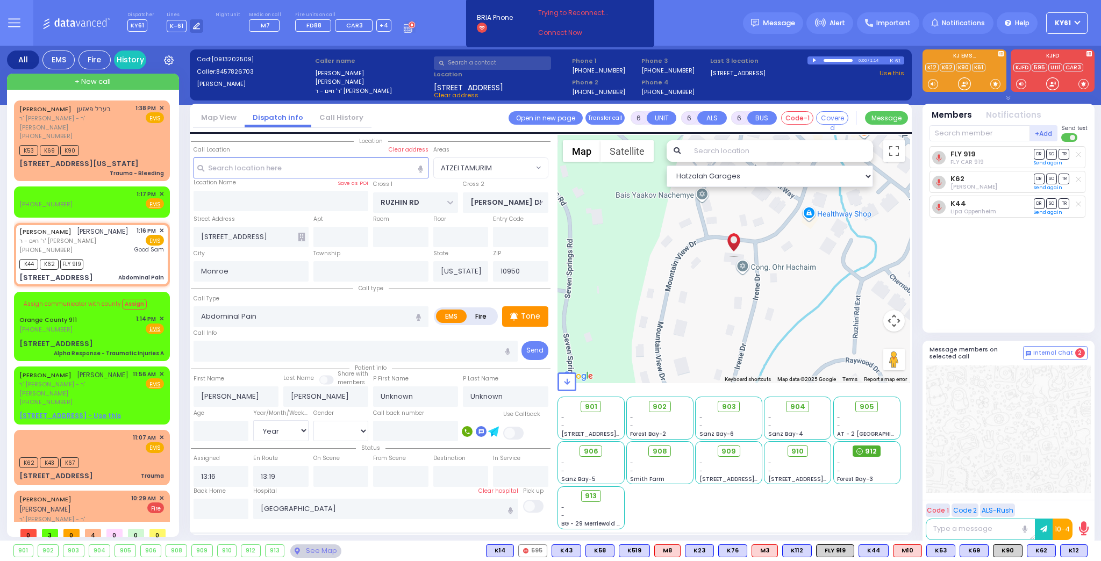
click at [867, 451] on span "912" at bounding box center [871, 451] width 12 height 11
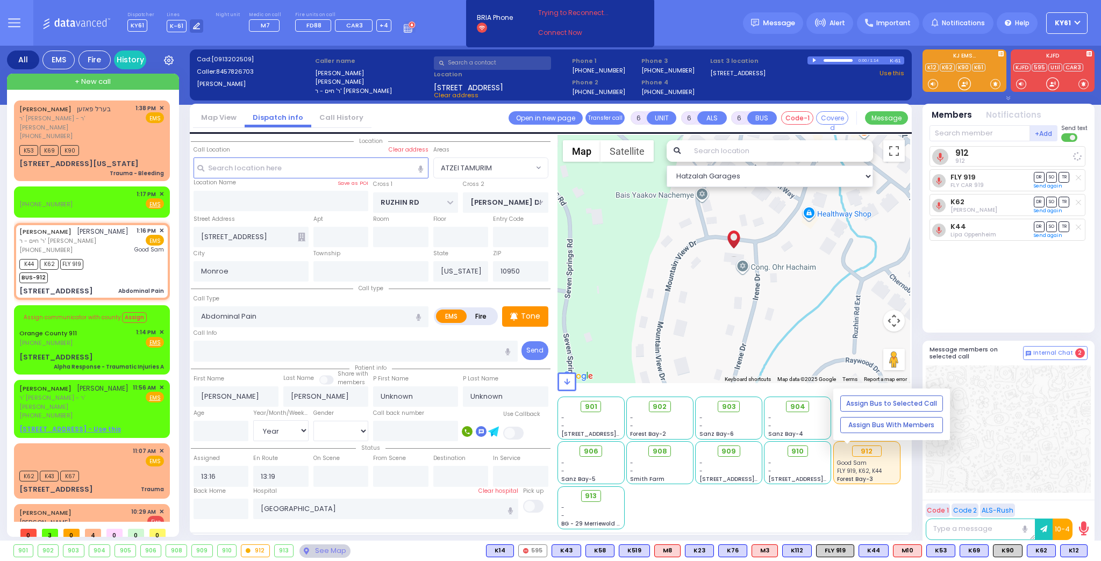
select select
radio input "true"
select select "Year"
select select "Hatzalah Garages"
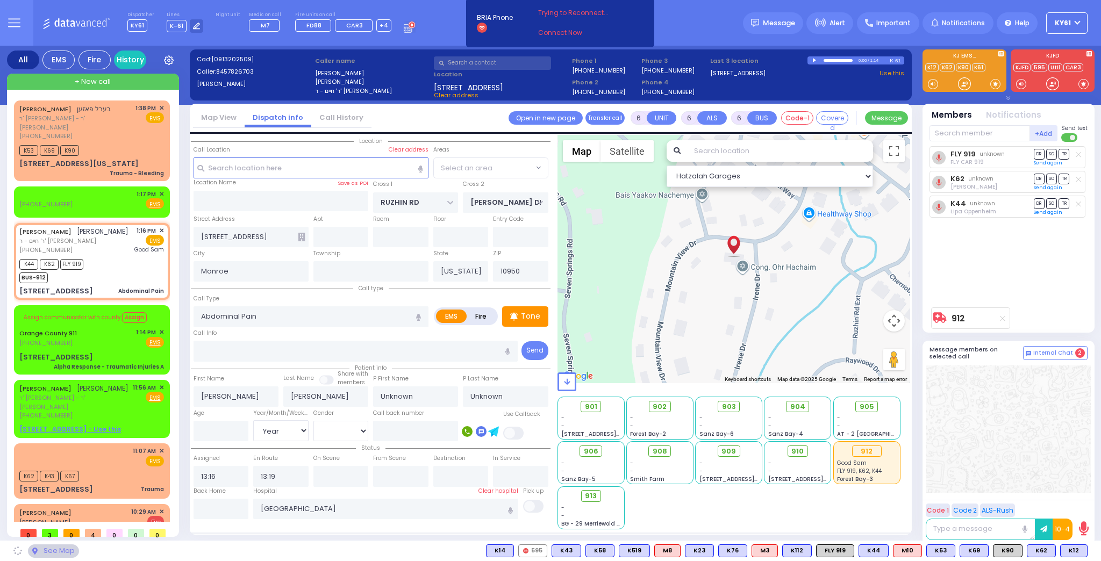
select select "ATZEI TAMURIM"
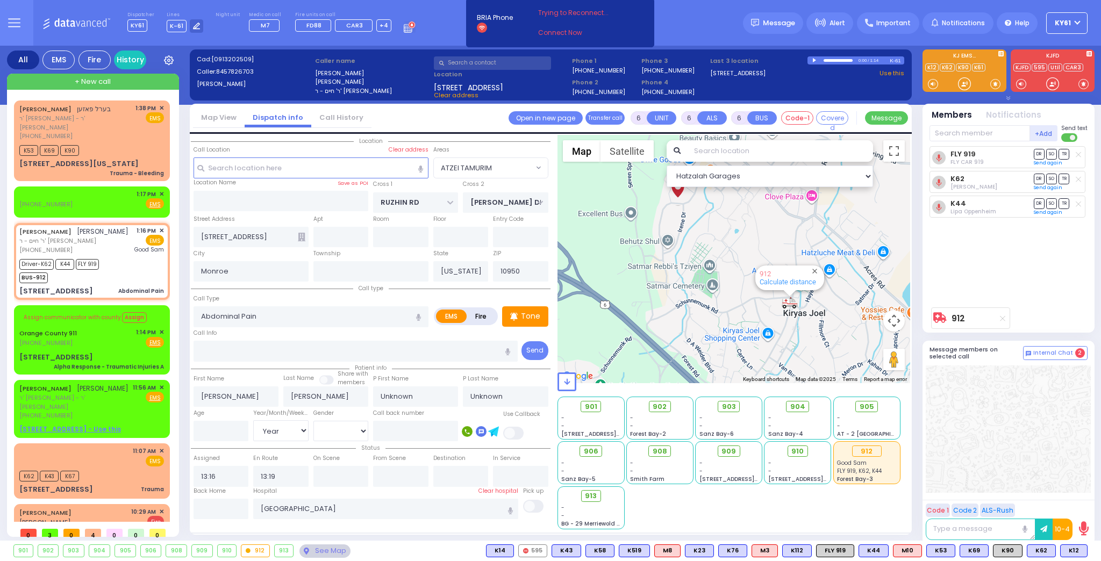
select select
radio input "true"
select select "Year"
select select "Hatzalah Garages"
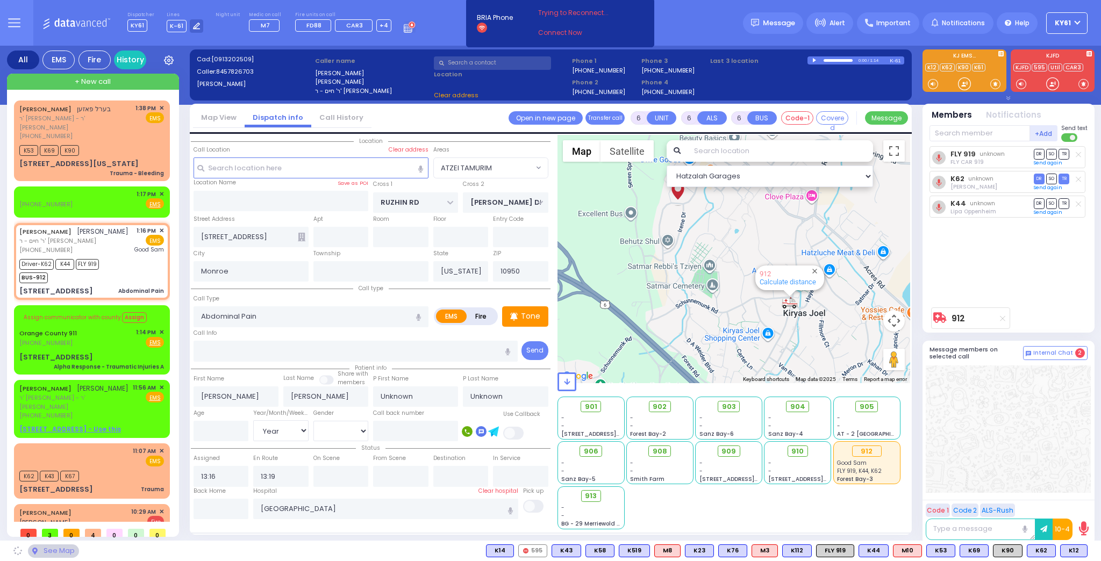
select select "ATZEI TAMURIM"
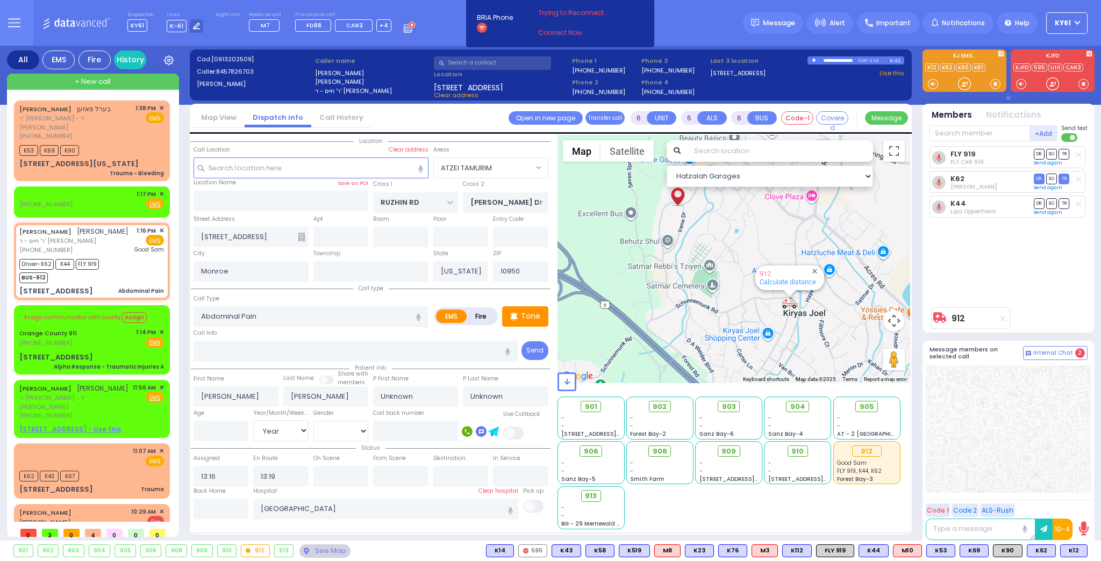
select select
radio input "true"
select select "Year"
select select "Hatzalah Garages"
select select "ATZEI TAMURIM"
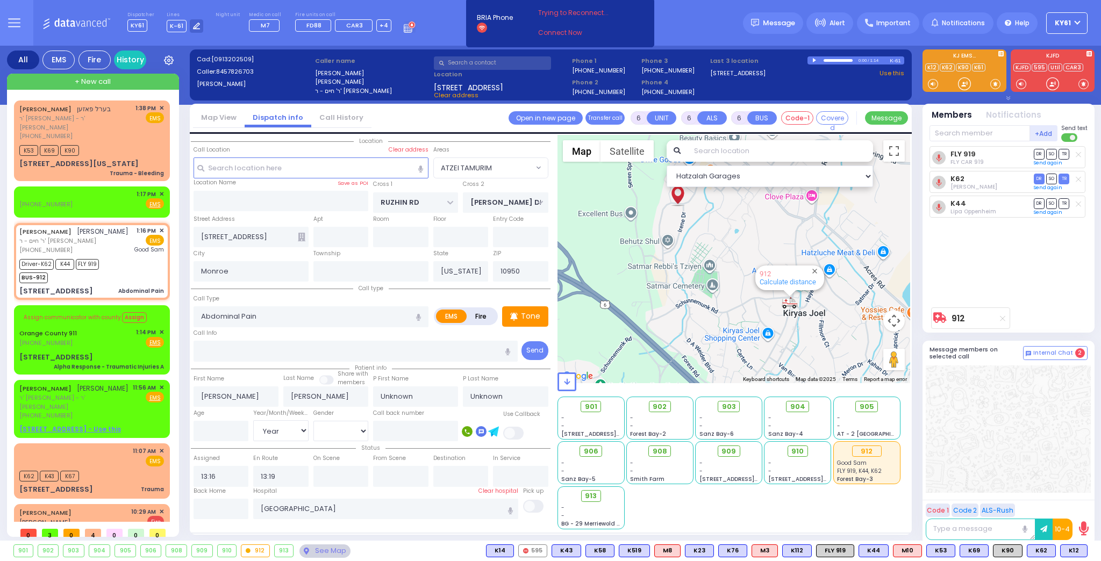
select select
radio input "true"
select select "Year"
select select "Hatzalah Garages"
select select "ATZEI TAMURIM"
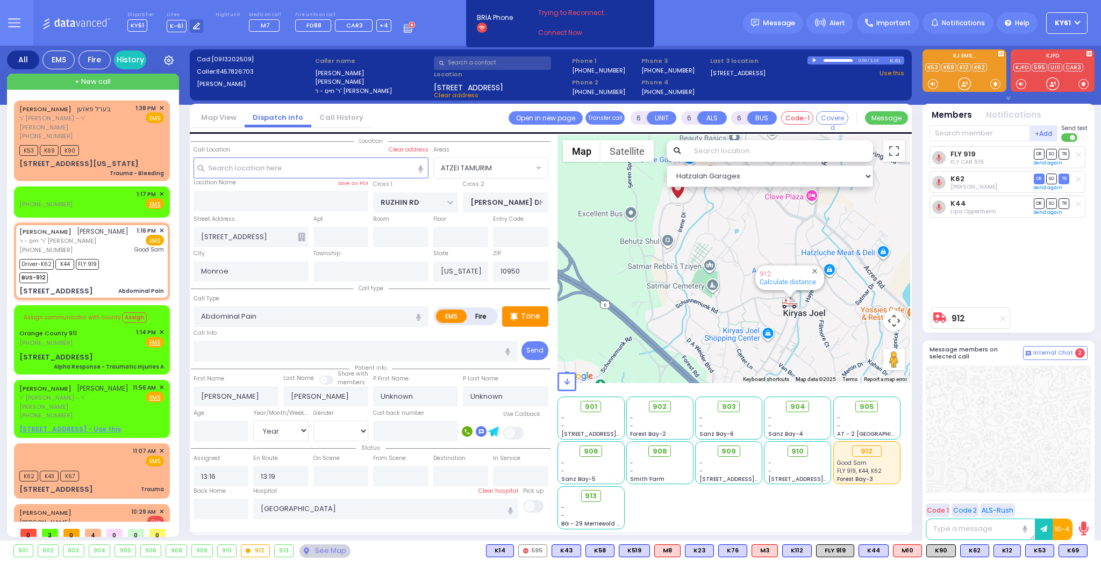
select select
radio input "true"
select select "Year"
type input "13:20"
type input "13:45"
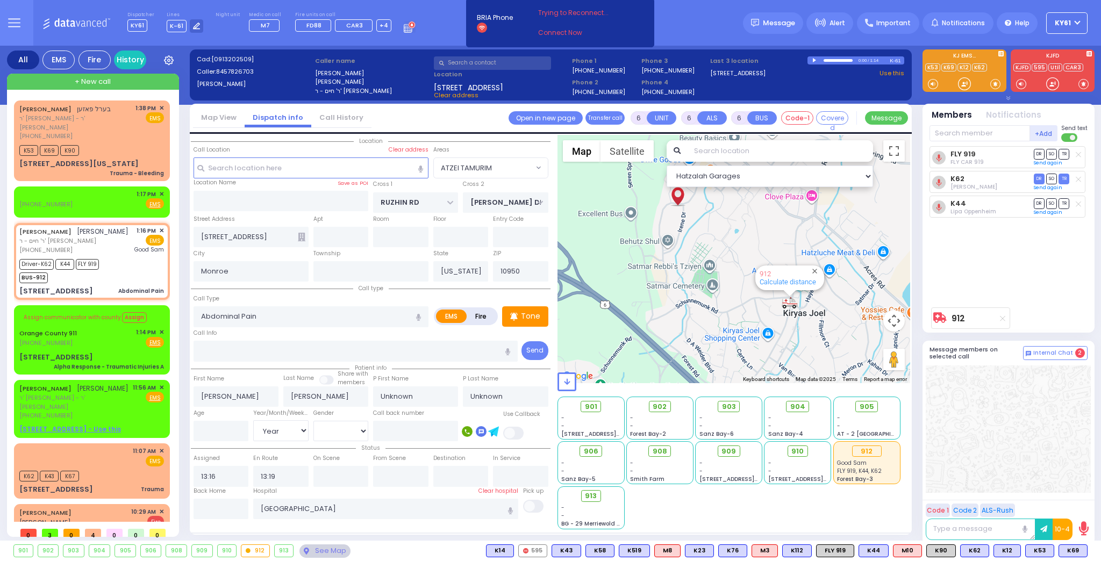
type input "13:44"
select select "Hatzalah Garages"
select select
radio input "true"
select select "Year"
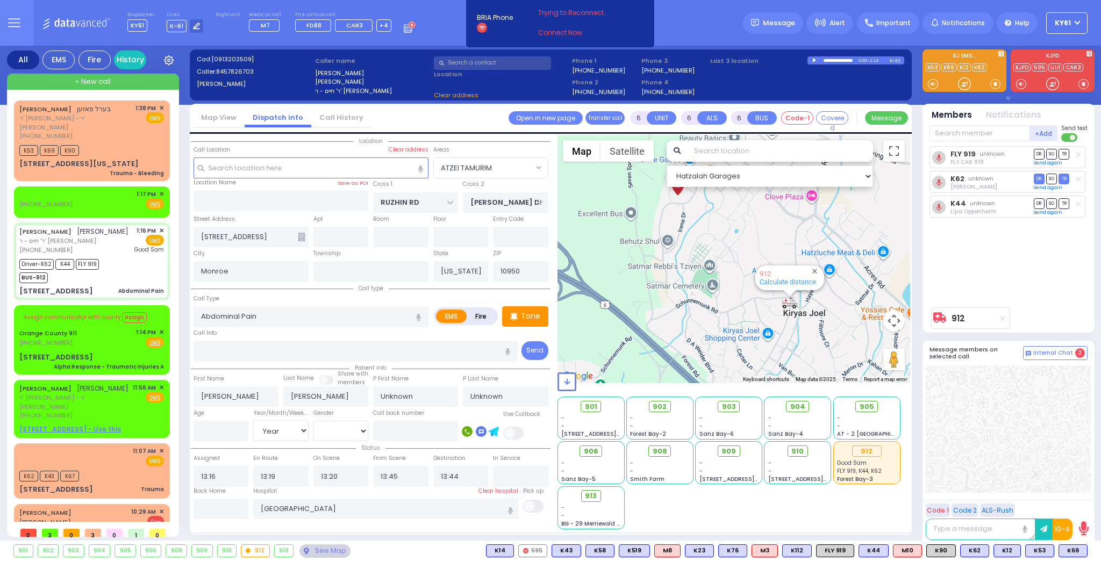
select select "Hatzalah Garages"
select select "ATZEI TAMURIM"
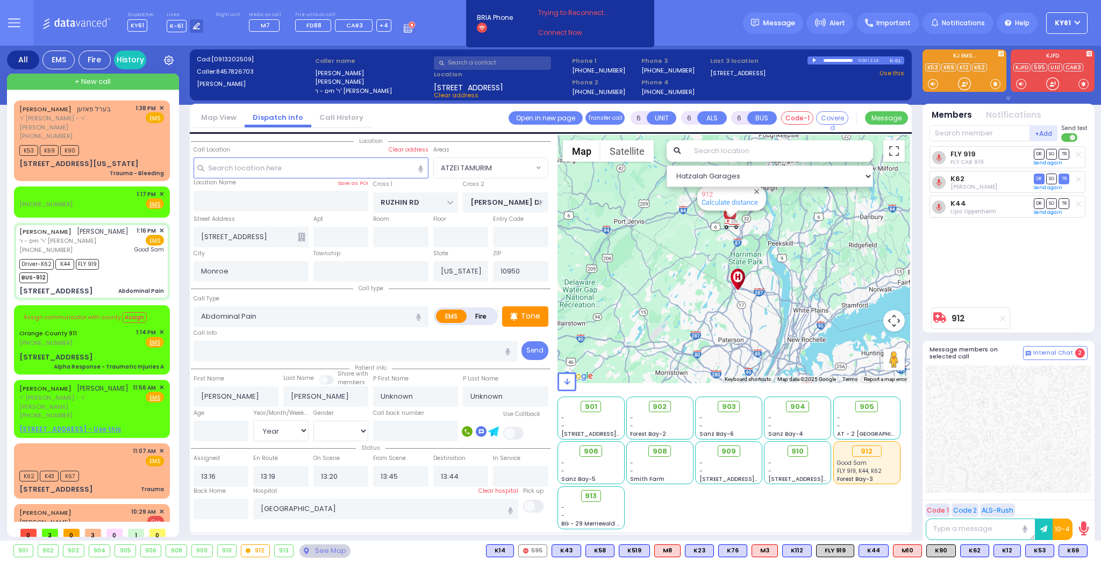
select select
radio input "true"
type input "[PERSON_NAME]"
type input "Landau"
type input "37"
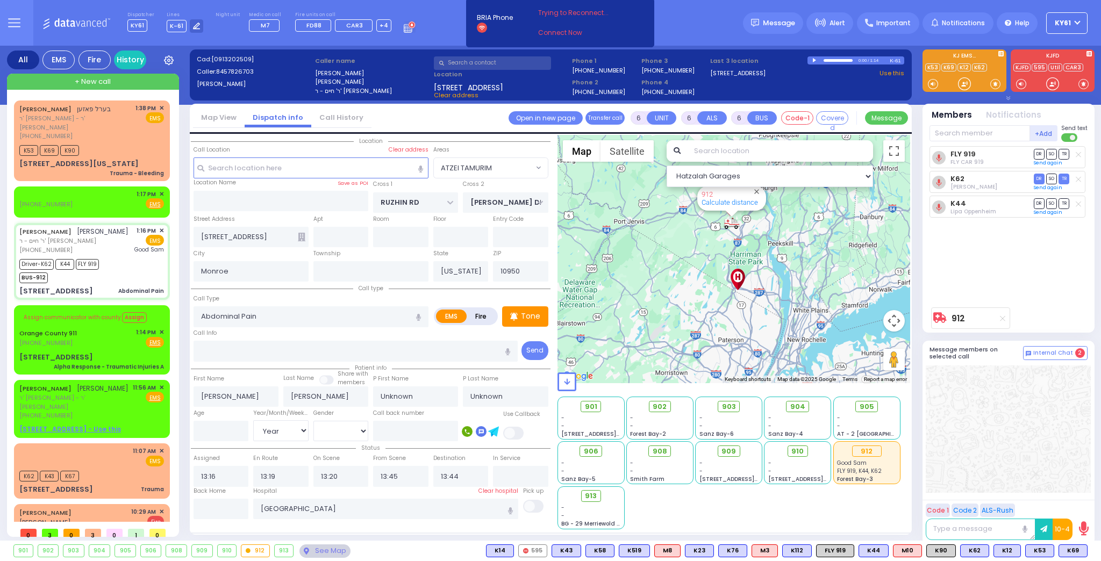
select select "Year"
select select "[DEMOGRAPHIC_DATA]"
select select "Hatzalah Garages"
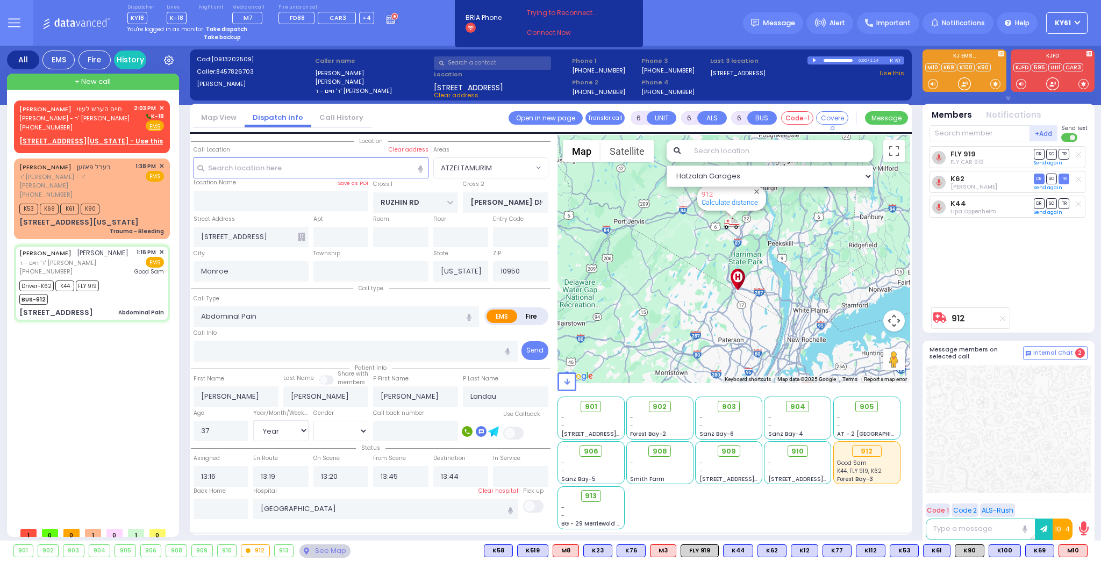
select select "ATZEI TAMURIM"
select select "Year"
select select "[DEMOGRAPHIC_DATA]"
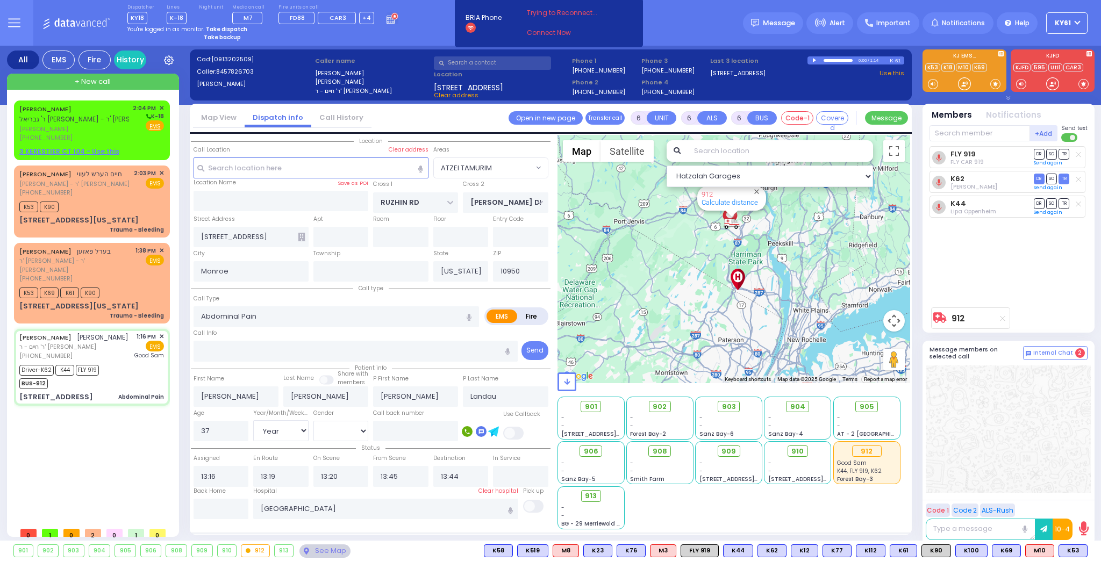
select select
radio input "true"
select select "Year"
select select "[DEMOGRAPHIC_DATA]"
select select "Hatzalah Garages"
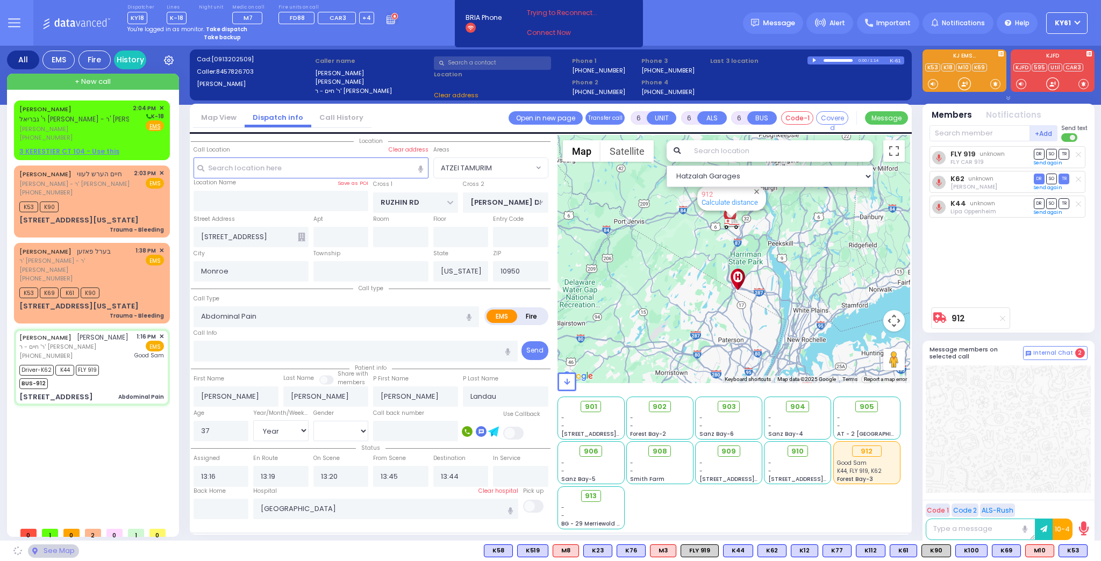
select select "ATZEI TAMURIM"
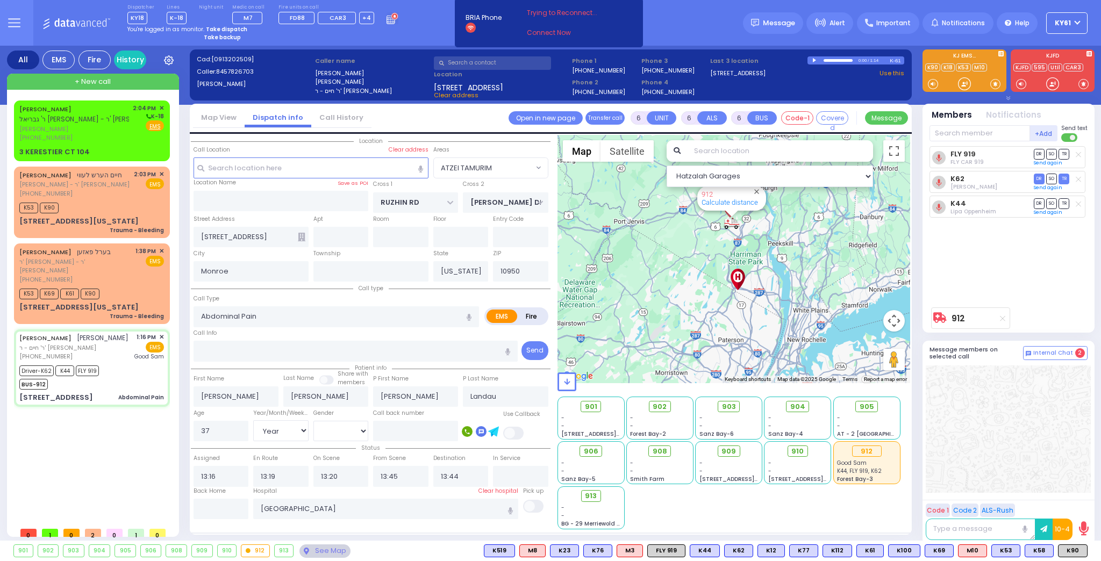
select select
radio input "true"
select select "Year"
select select "[DEMOGRAPHIC_DATA]"
select select "Hatzalah Garages"
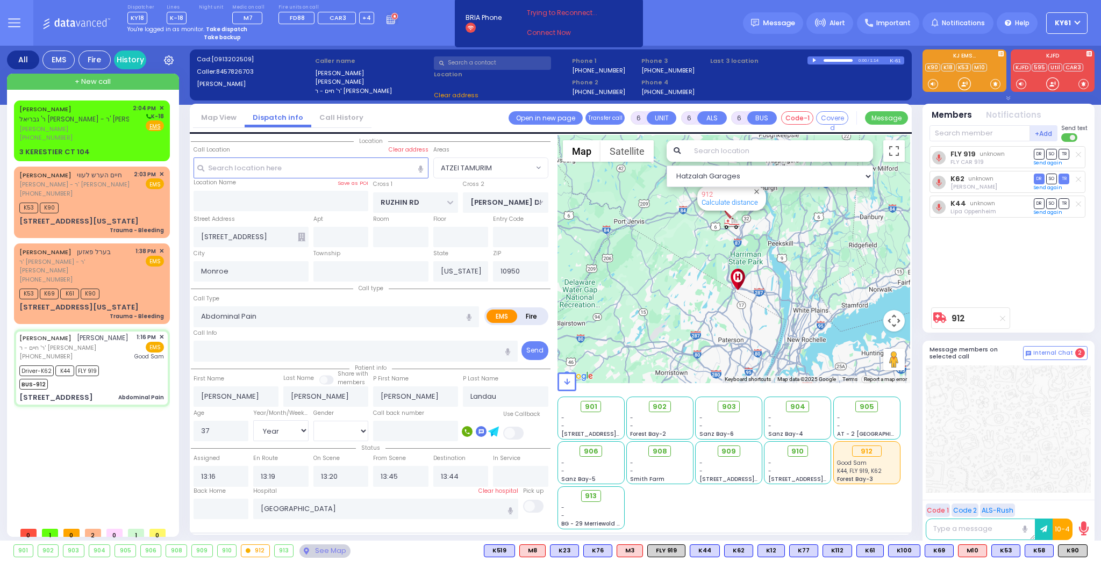
select select "ATZEI TAMURIM"
select select
radio input "true"
select select "Year"
select select "[DEMOGRAPHIC_DATA]"
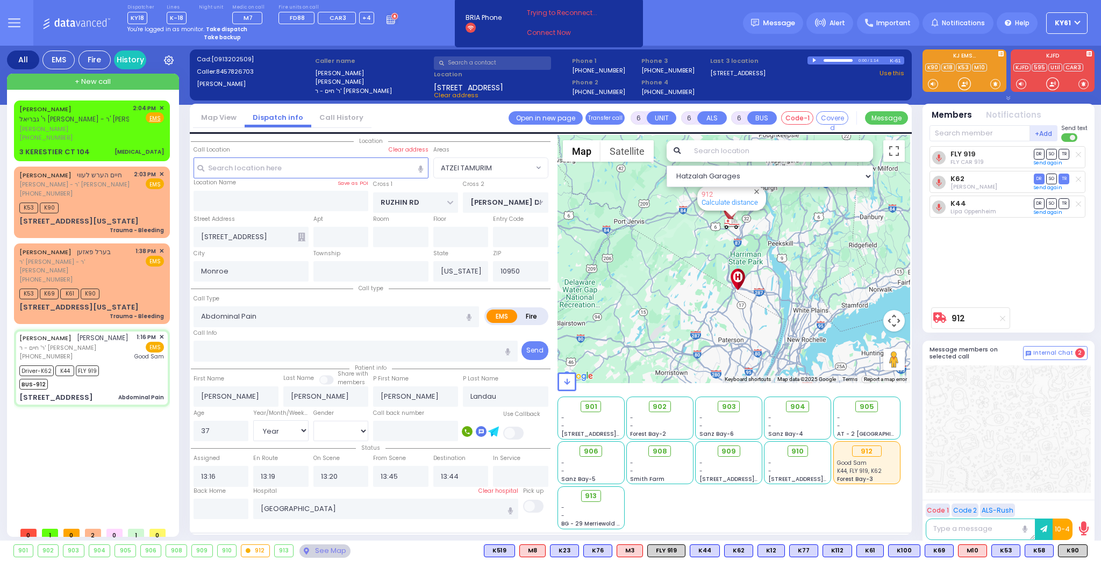
select select "Hatzalah Garages"
select select "ATZEI TAMURIM"
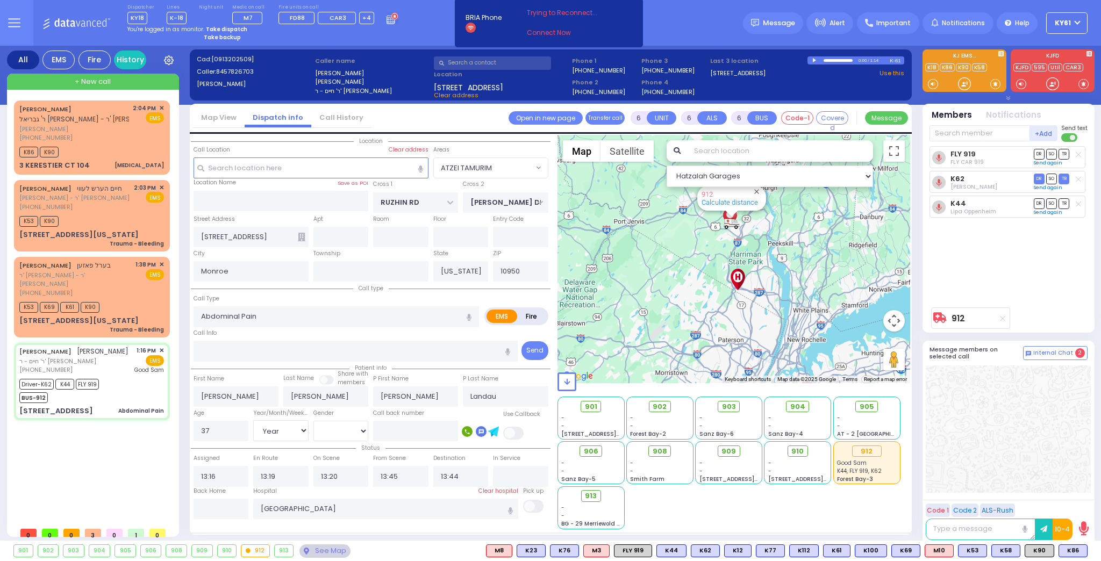
select select
radio input "true"
select select "Year"
select select "[DEMOGRAPHIC_DATA]"
select select "Hatzalah Garages"
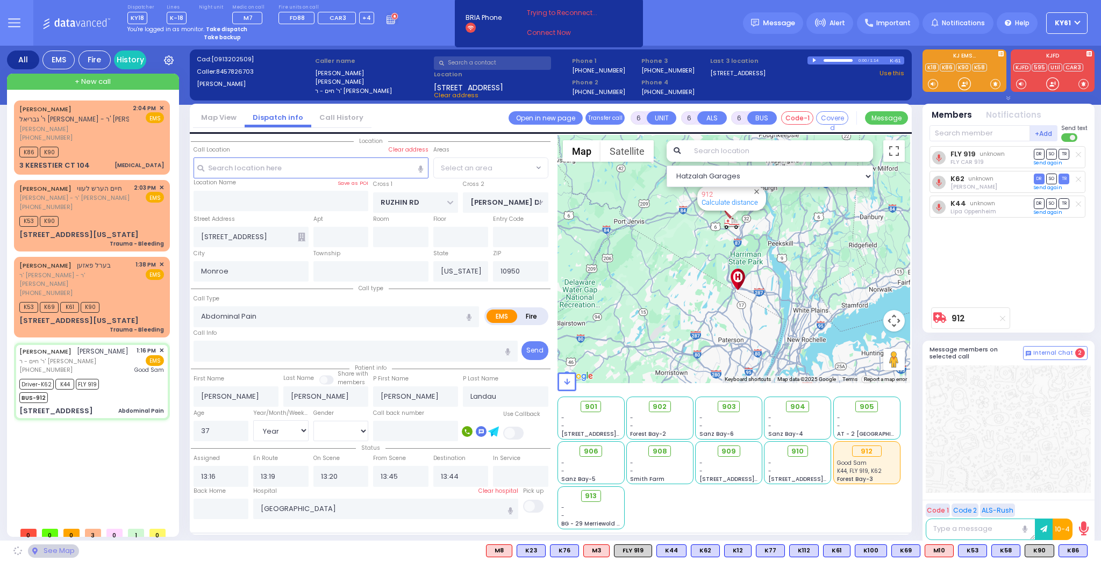
select select "ATZEI TAMURIM"
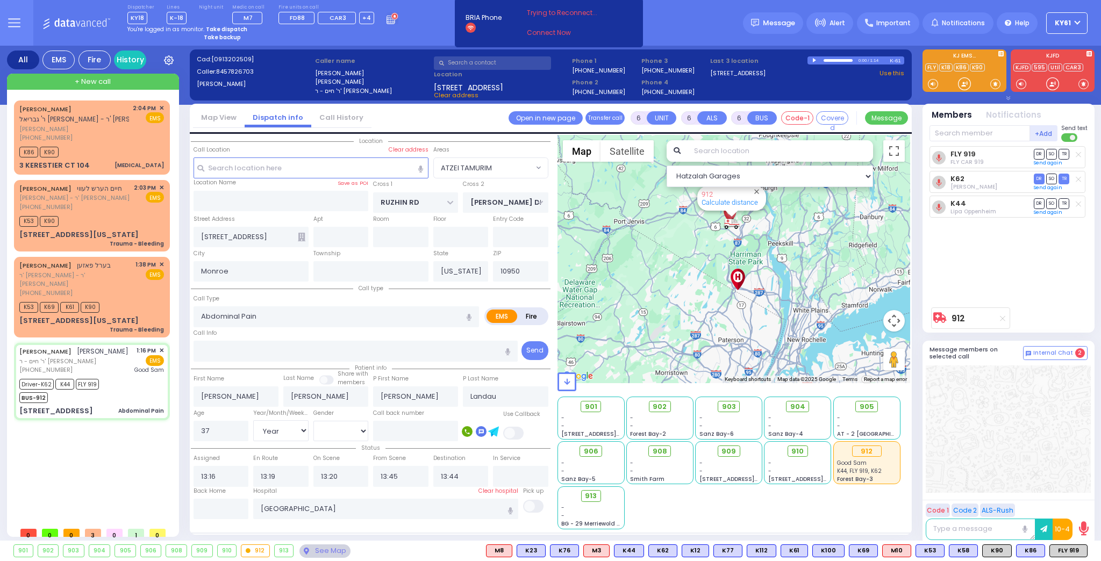
select select
radio input "true"
select select "Year"
select select "[DEMOGRAPHIC_DATA]"
select select "Hatzalah Garages"
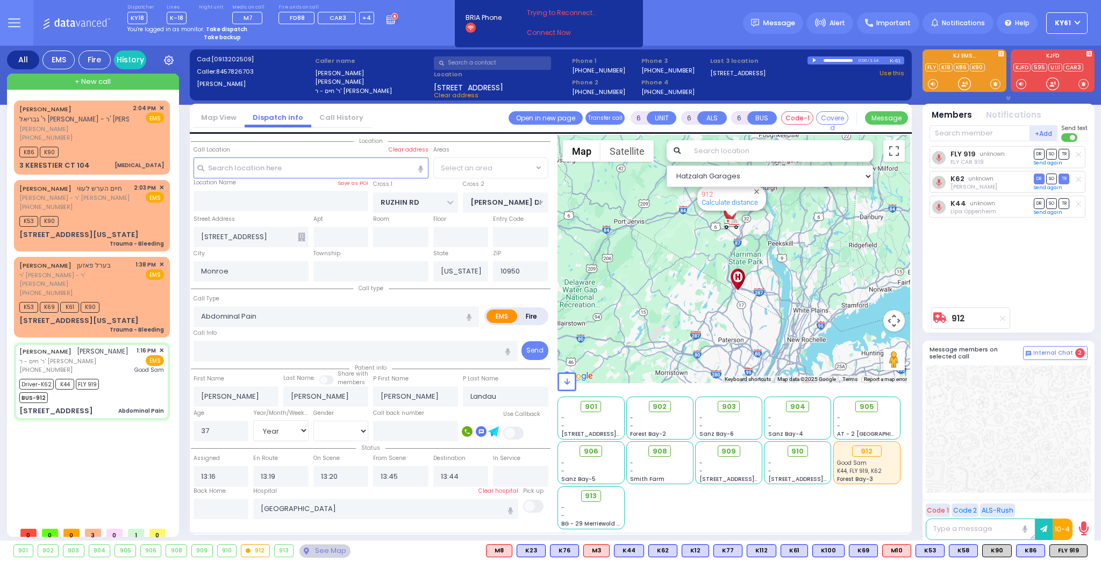
select select "ATZEI TAMURIM"
select select
radio input "true"
select select "Year"
select select "[DEMOGRAPHIC_DATA]"
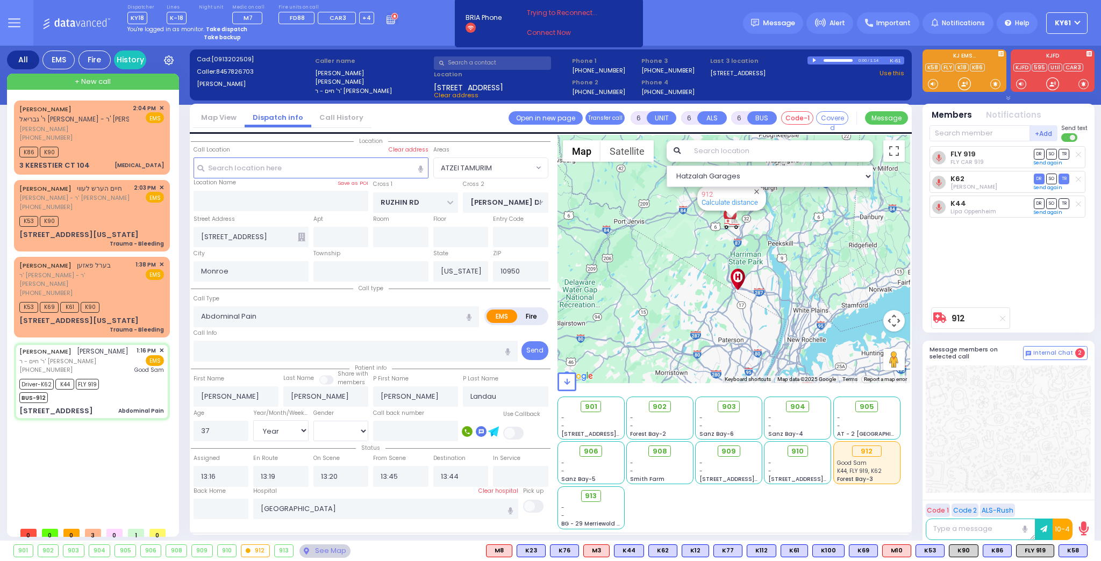
type input "14:06"
select select "Hatzalah Garages"
select select "ATZEI TAMURIM"
select select
radio input "true"
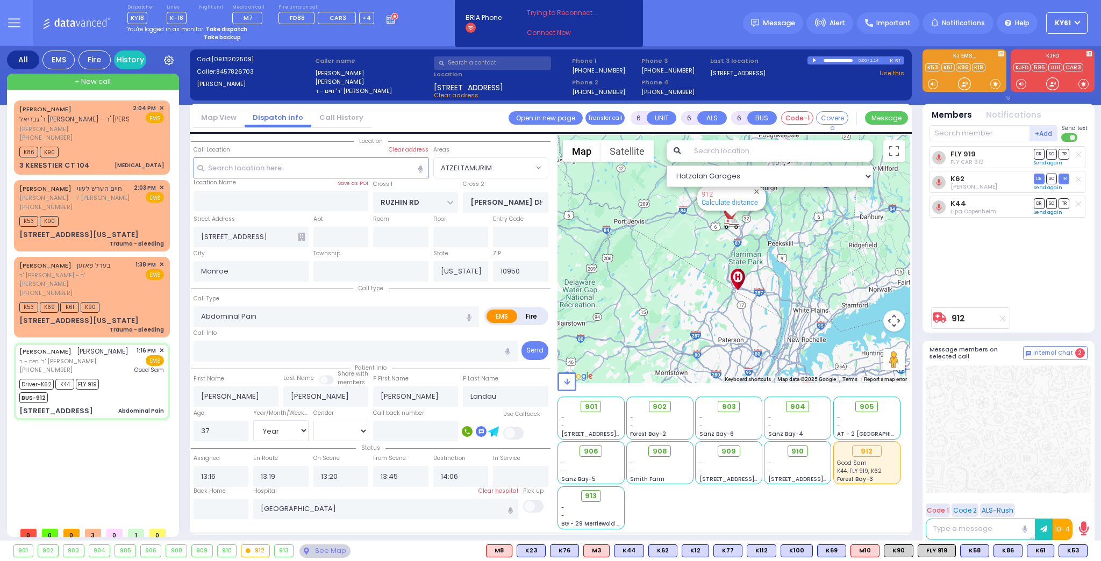
select select "Year"
select select "[DEMOGRAPHIC_DATA]"
select select "Hatzalah Garages"
select select "ATZEI TAMURIM"
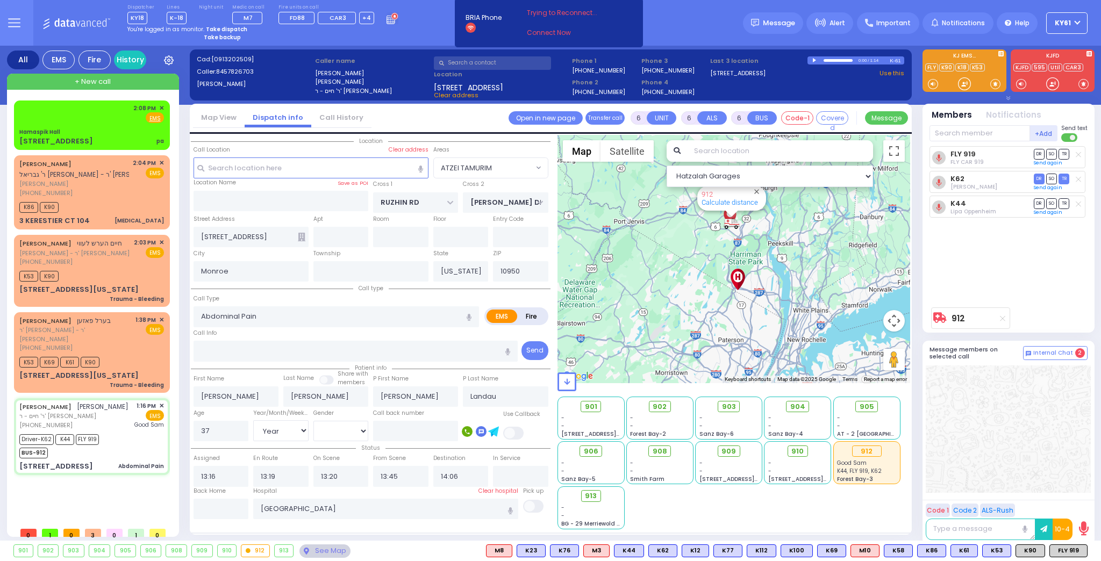
select select
radio input "true"
select select "Year"
select select "[DEMOGRAPHIC_DATA]"
select select "Hatzalah Garages"
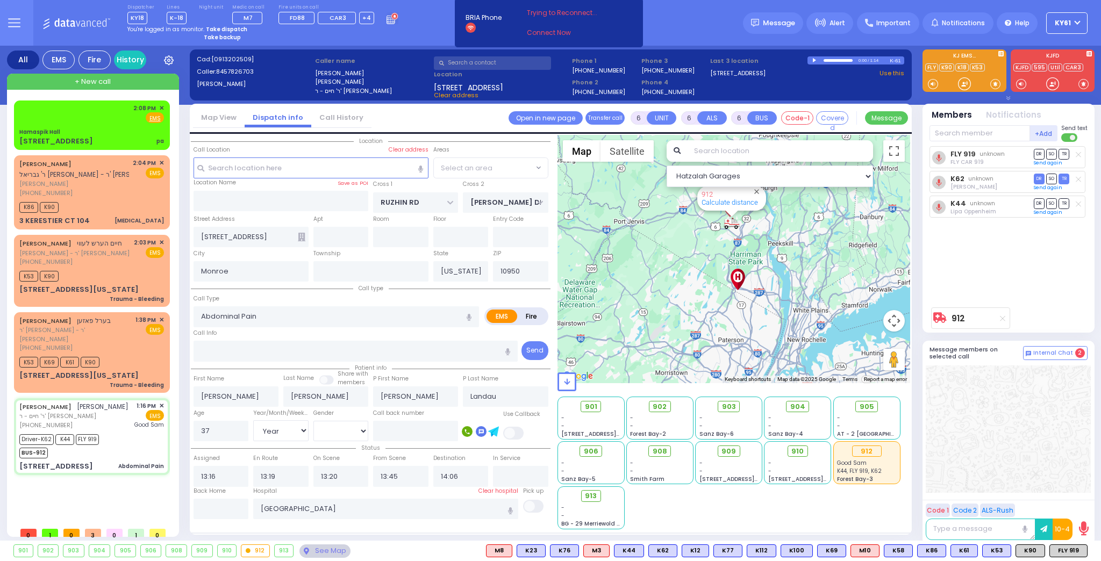
select select "ATZEI TAMURIM"
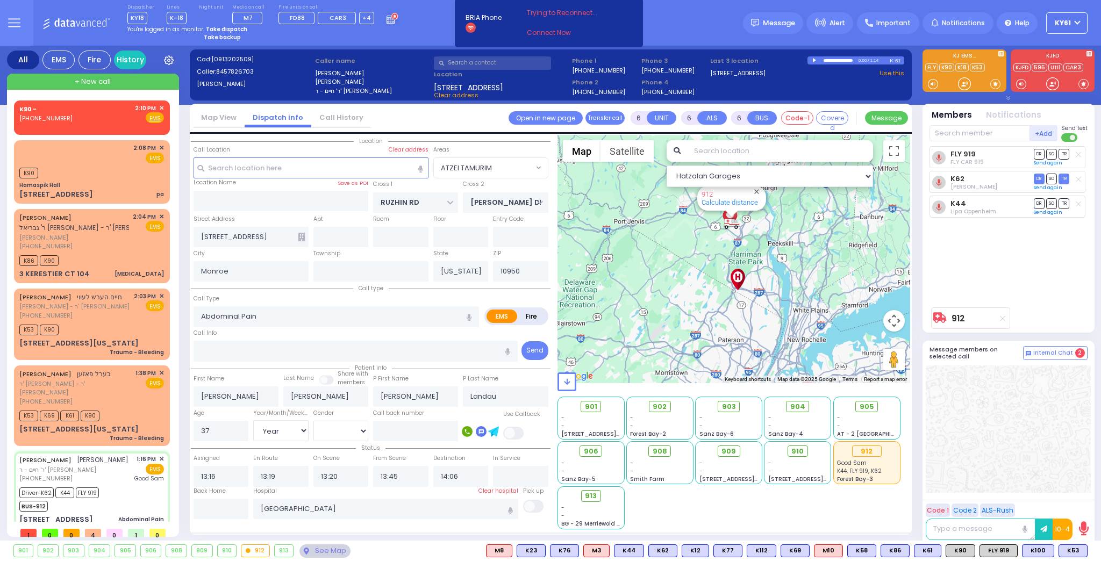
select select
radio input "true"
select select "Year"
select select "[DEMOGRAPHIC_DATA]"
select select "Hatzalah Garages"
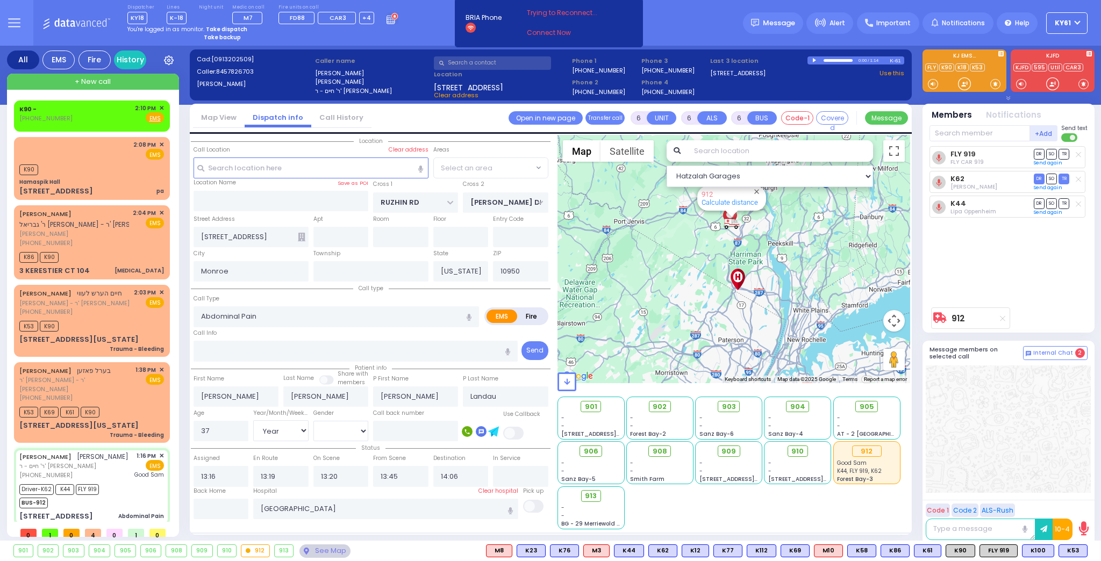
radio input "true"
select select "Year"
select select "[DEMOGRAPHIC_DATA]"
select select
select select "Hatzalah Garages"
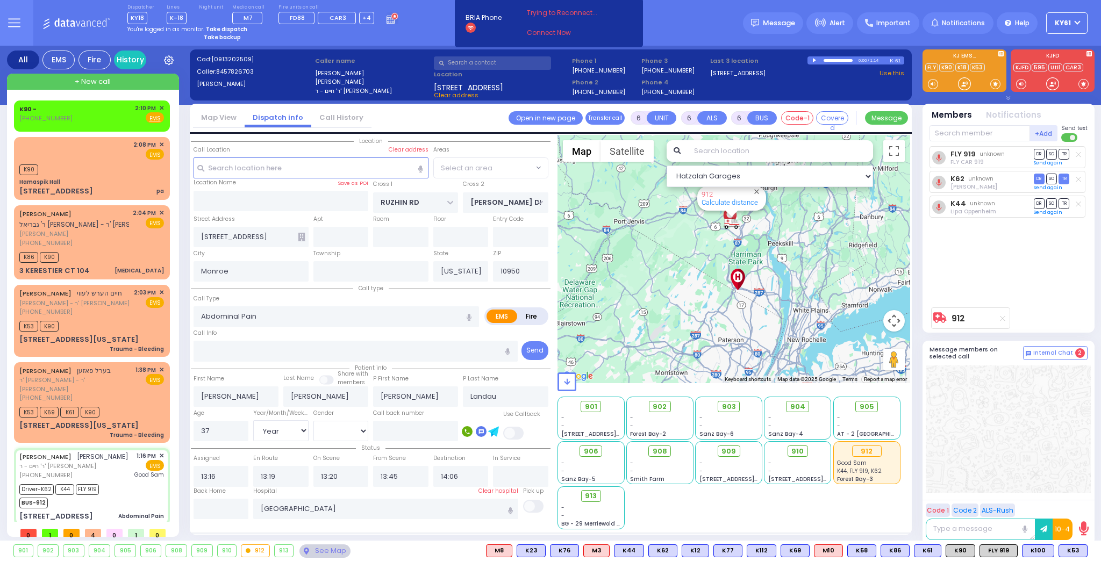
select select "ATZEI TAMURIM"
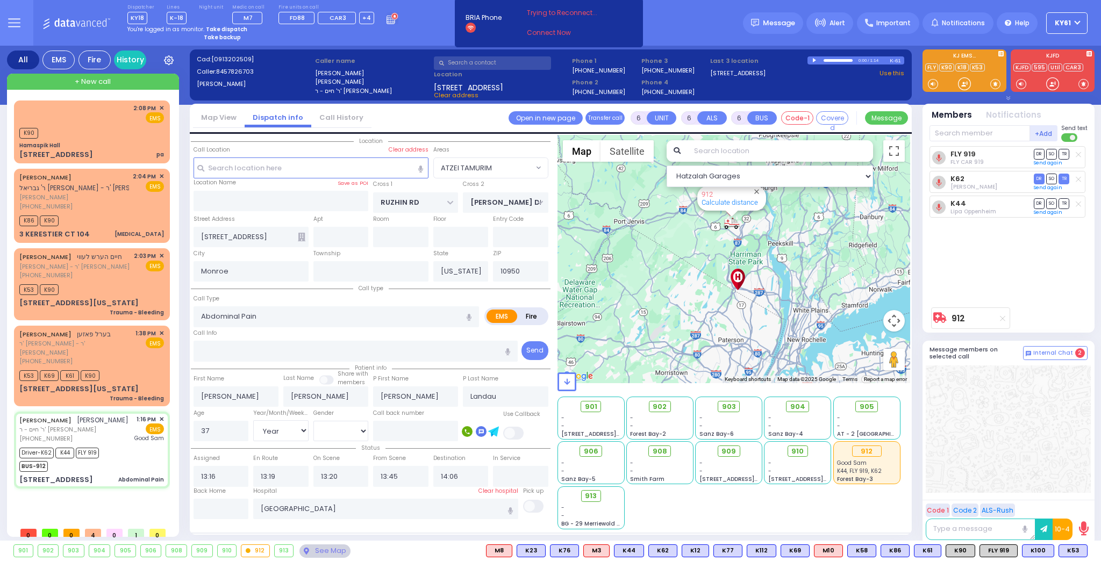
select select
radio input "true"
select select "Year"
select select "[DEMOGRAPHIC_DATA]"
select select "Hatzalah Garages"
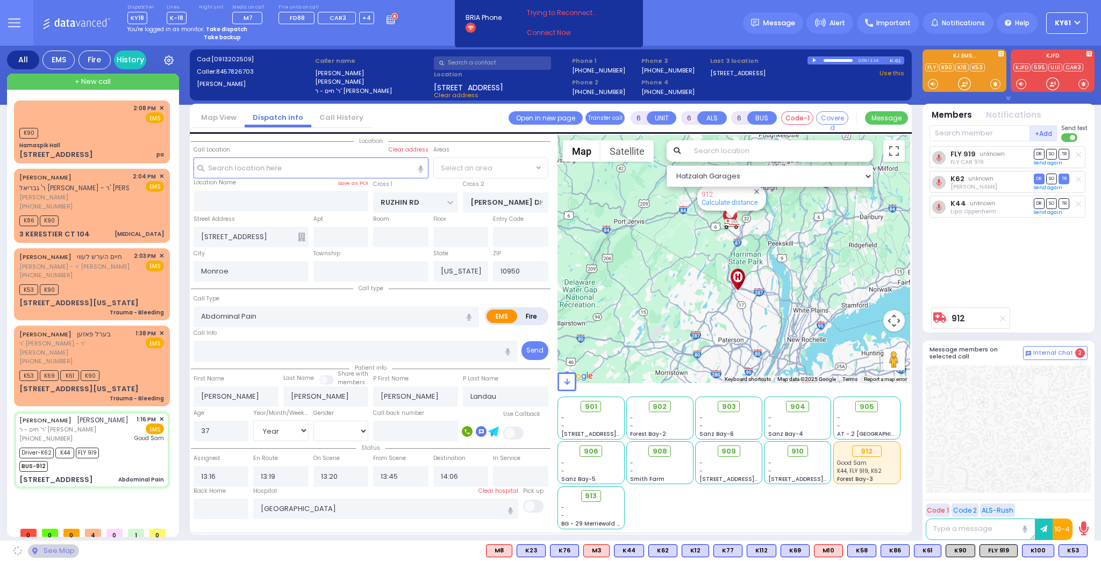
select select "ATZEI TAMURIM"
select select
radio input "true"
select select "Year"
select select "[DEMOGRAPHIC_DATA]"
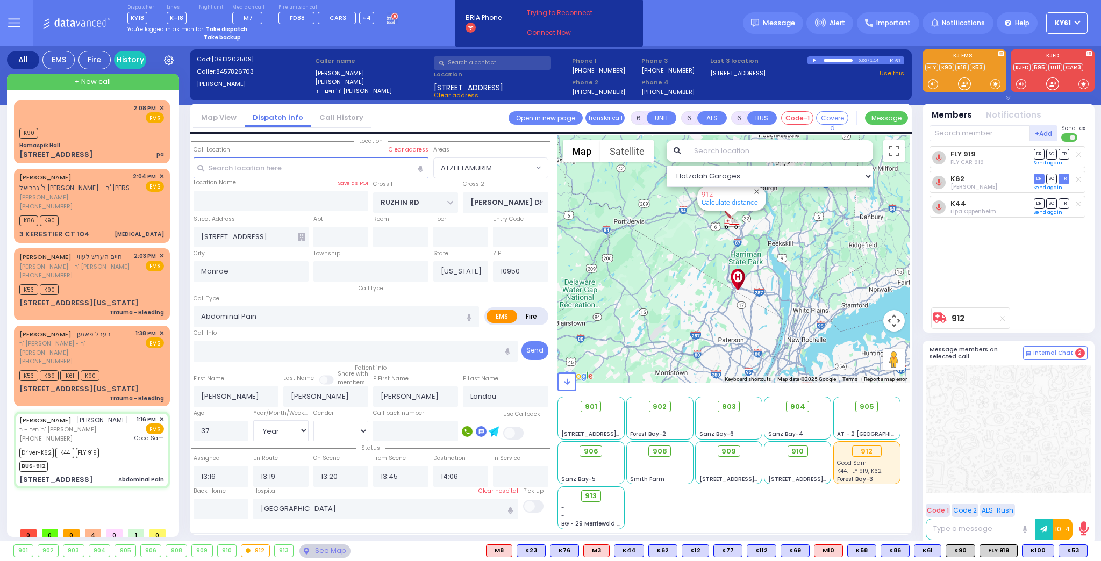
select select "Hatzalah Garages"
select select "ATZEI TAMURIM"
select select
radio input "true"
select select "Year"
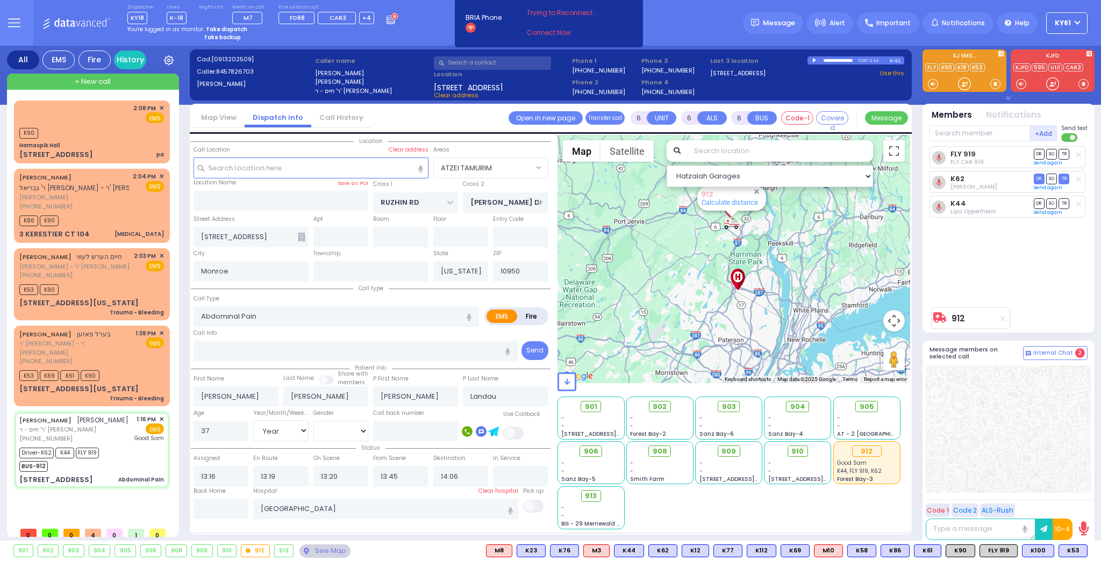
select select "[DEMOGRAPHIC_DATA]"
select select "Hatzalah Garages"
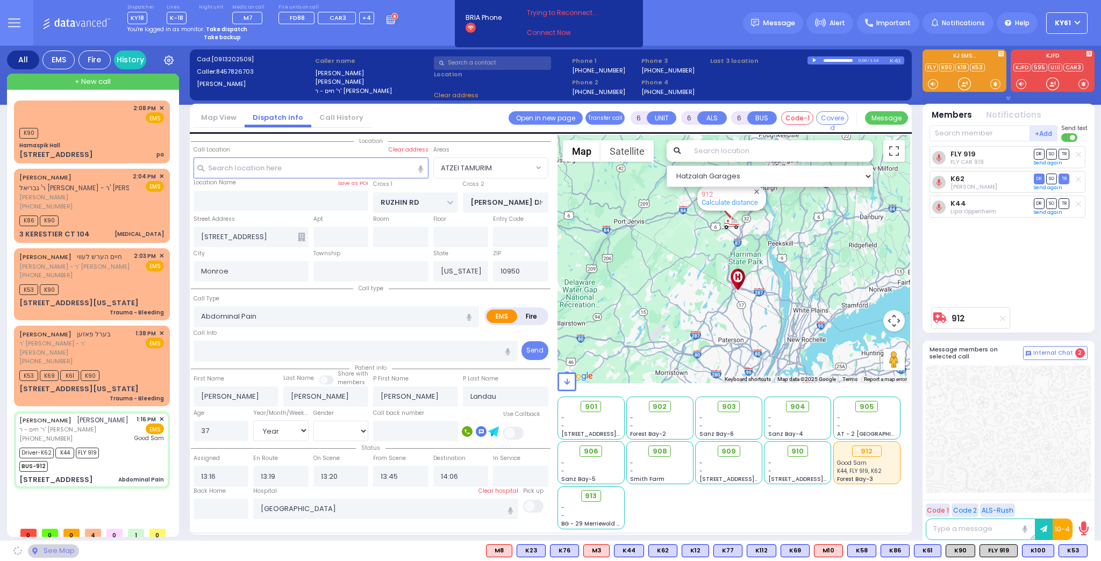
select select "ATZEI TAMURIM"
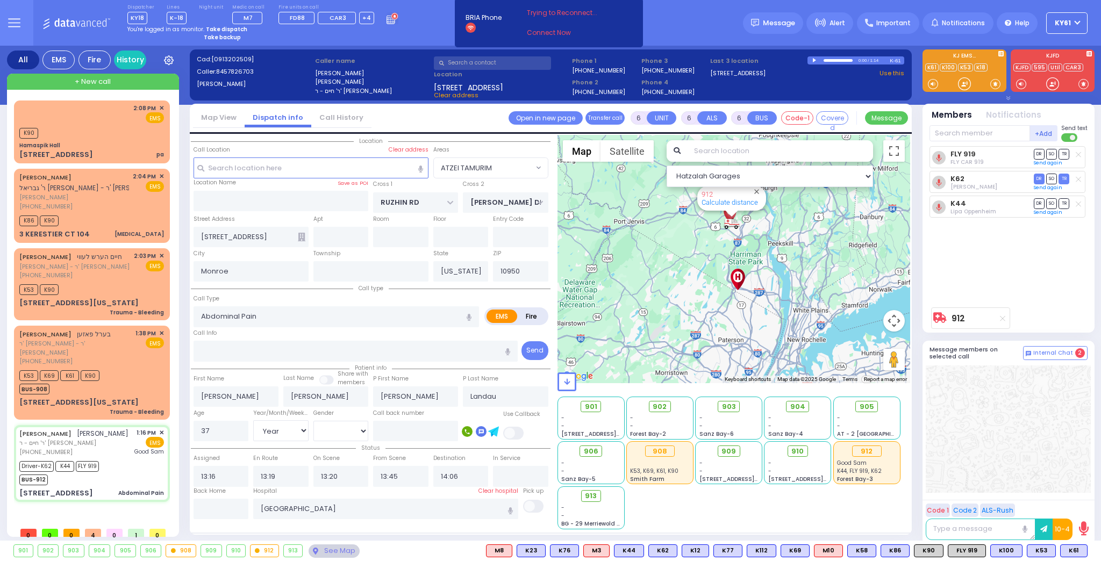
select select
radio input "true"
select select "Year"
select select "[DEMOGRAPHIC_DATA]"
select select "Hatzalah Garages"
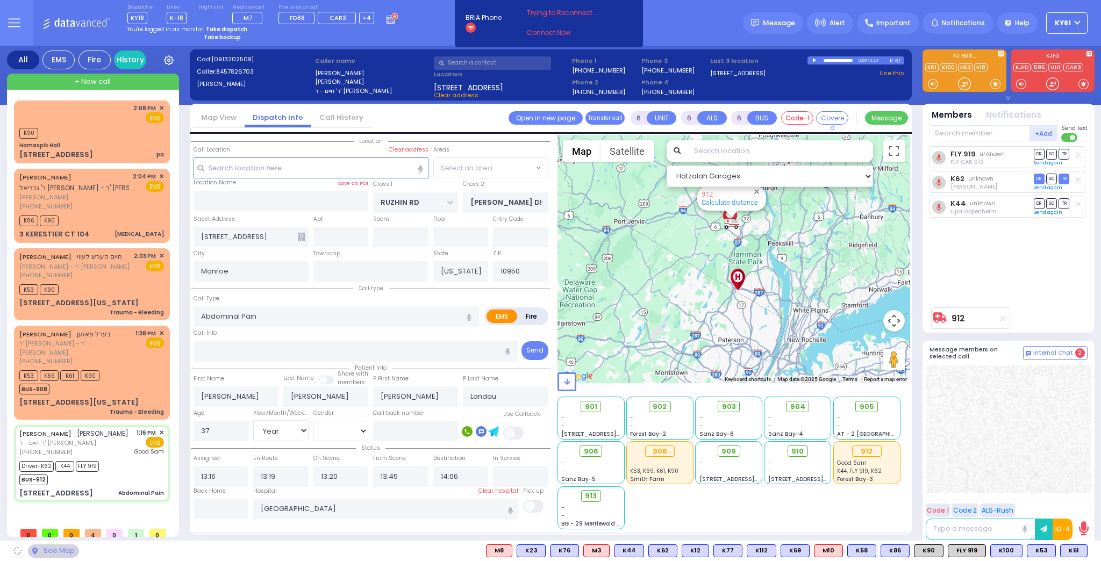
select select "ATZEI TAMURIM"
select select
radio input "true"
select select "Year"
select select "[DEMOGRAPHIC_DATA]"
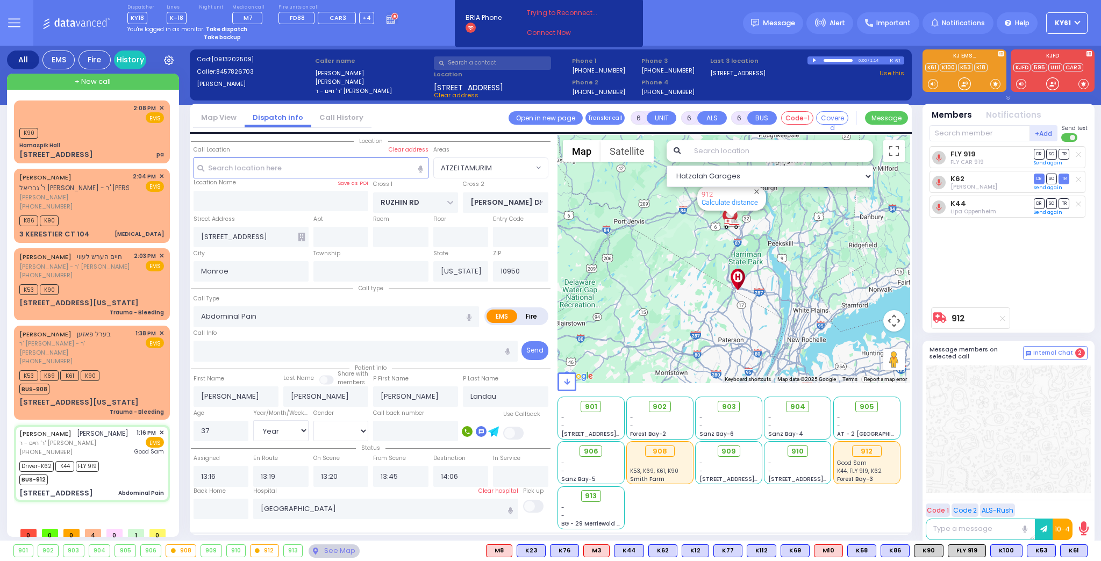
select select "Hatzalah Garages"
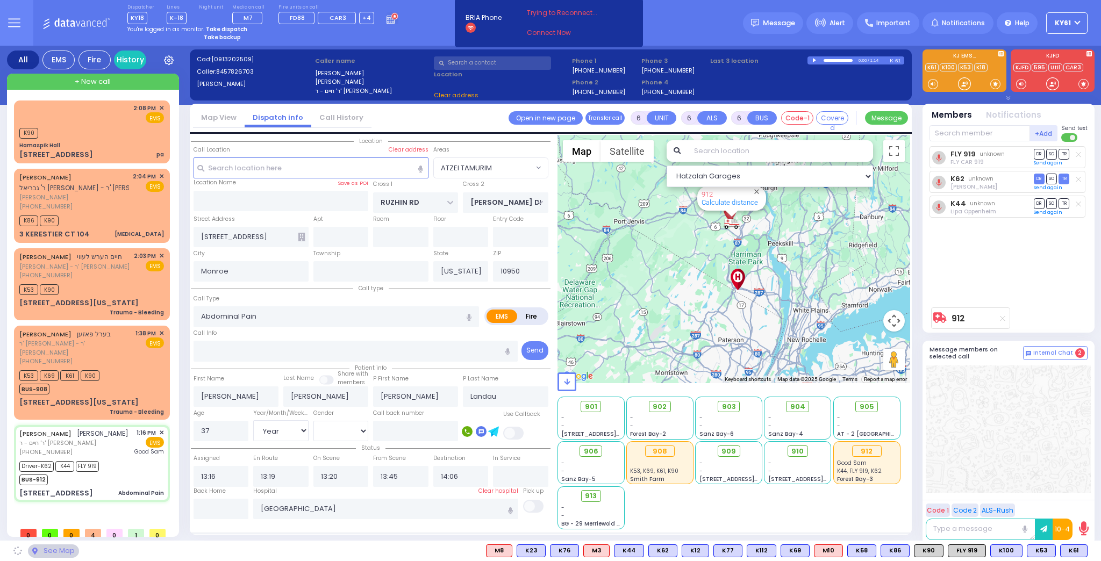
select select
radio input "true"
select select "Year"
select select "[DEMOGRAPHIC_DATA]"
select select "Hatzalah Garages"
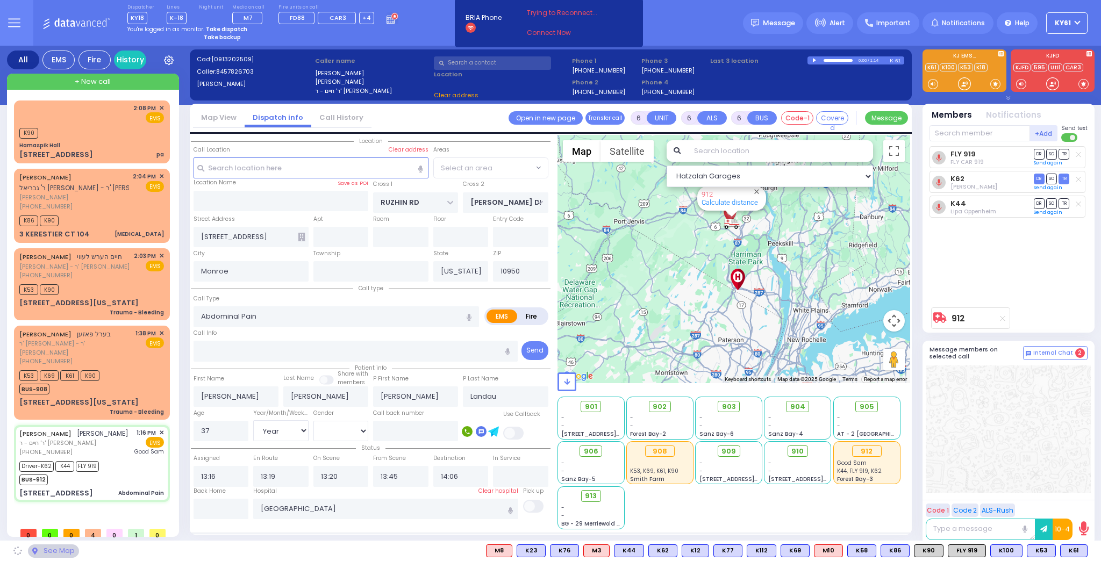
select select "ATZEI TAMURIM"
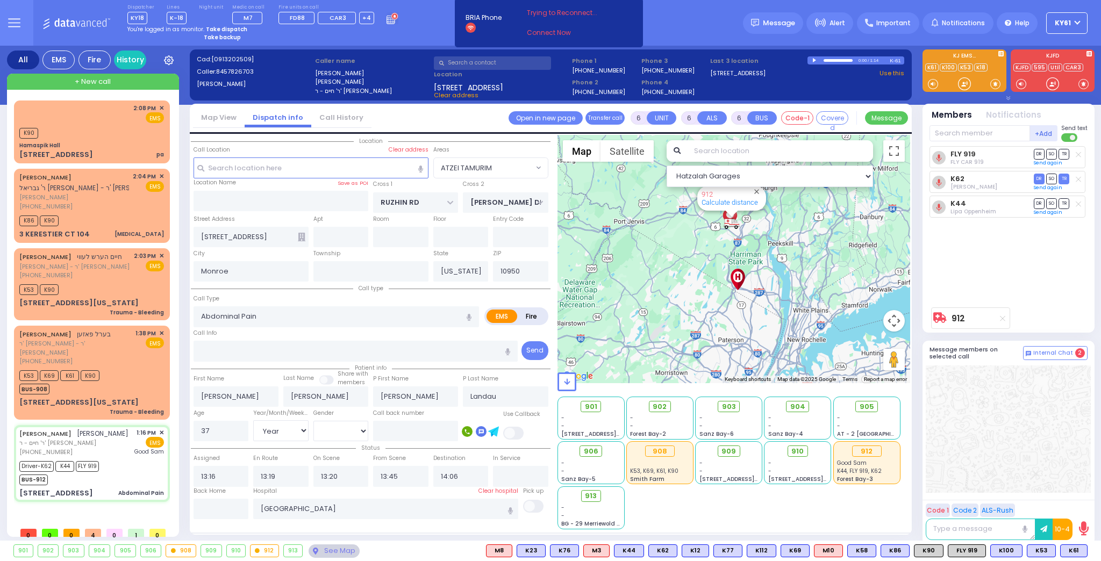
select select
radio input "true"
select select "Year"
select select "[DEMOGRAPHIC_DATA]"
select select "Hatzalah Garages"
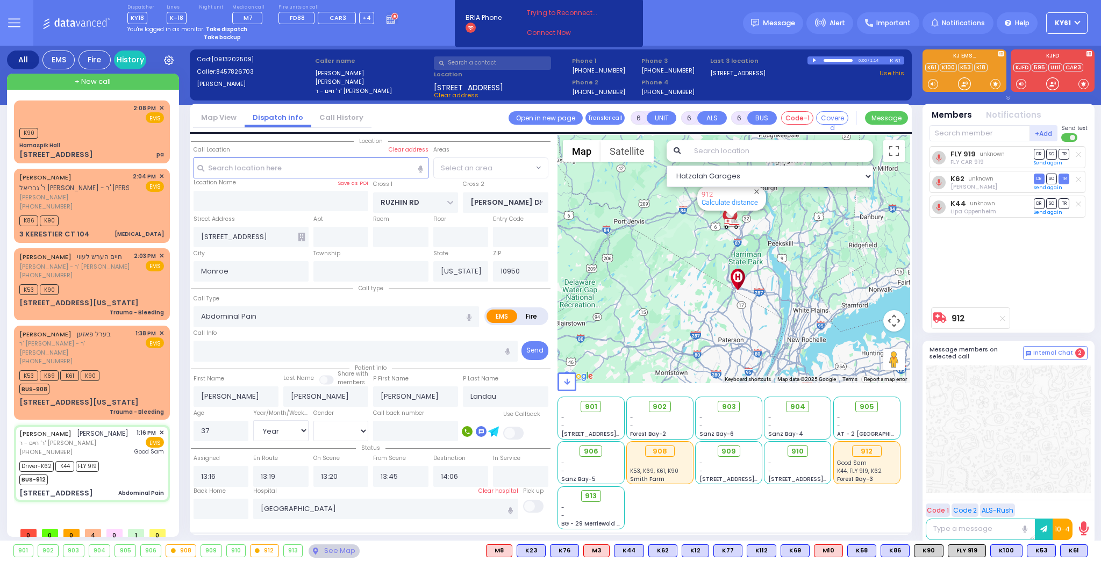
select select "ATZEI TAMURIM"
select select
radio input "true"
select select "Year"
select select "[DEMOGRAPHIC_DATA]"
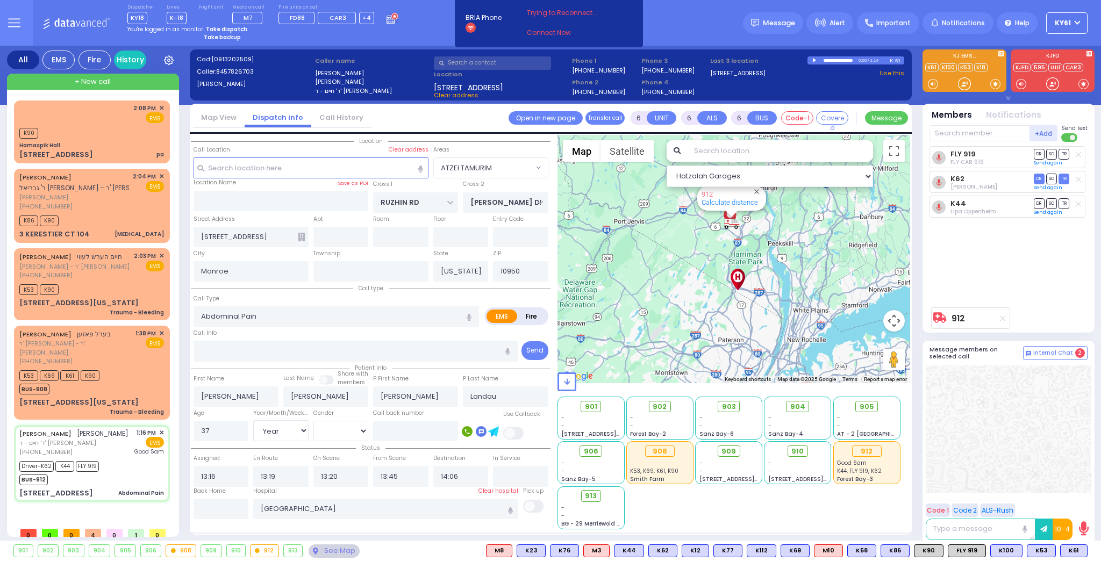
select select "Hatzalah Garages"
select select "ATZEI TAMURIM"
select select
radio input "true"
select select "Year"
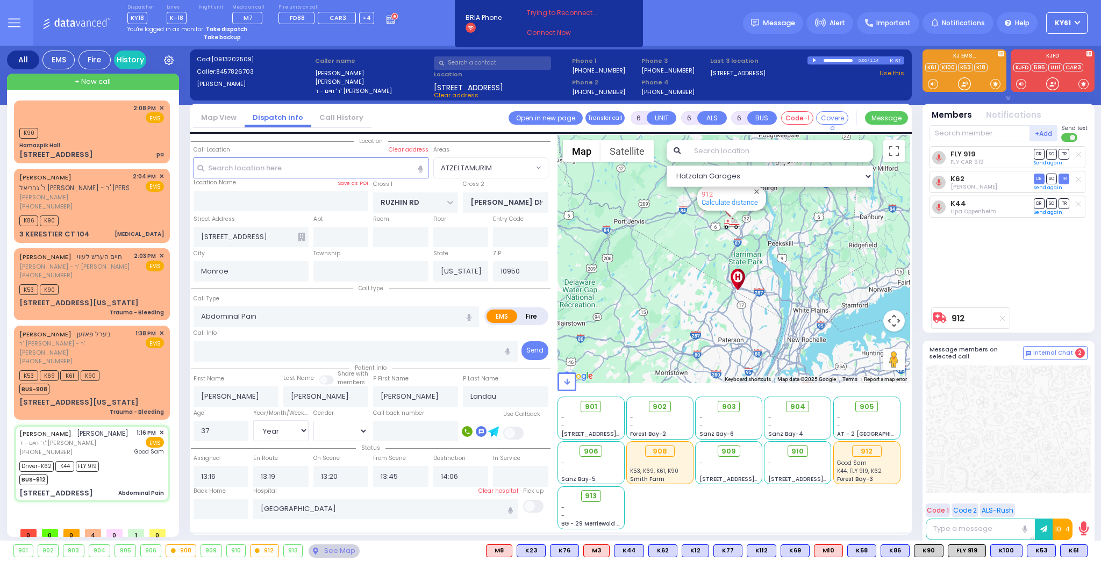
select select "[DEMOGRAPHIC_DATA]"
select select "Hatzalah Garages"
select select "ATZEI TAMURIM"
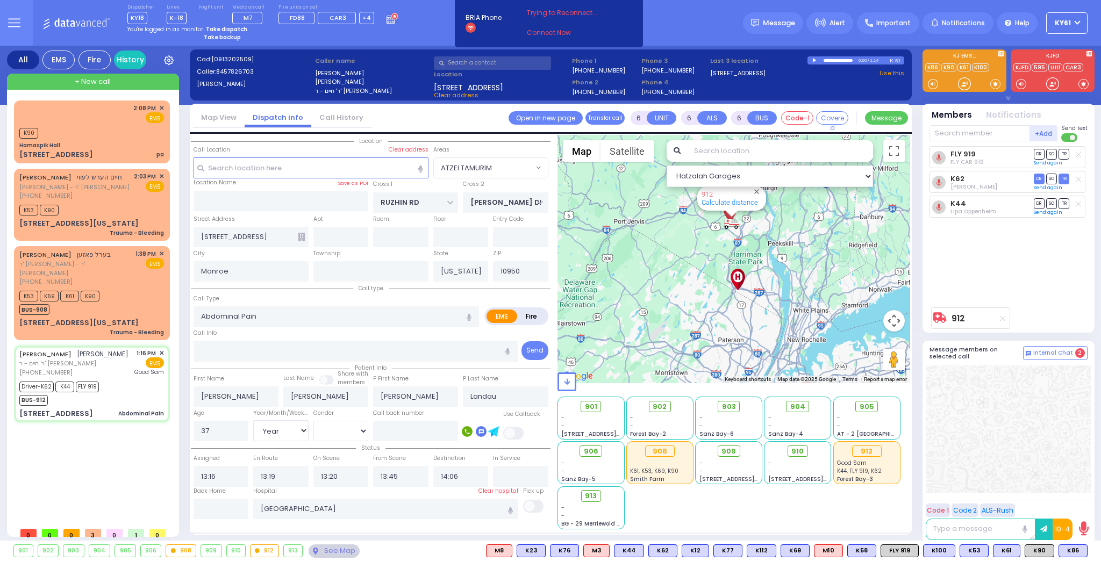
select select
radio input "true"
select select "Year"
select select "[DEMOGRAPHIC_DATA]"
select select "Hatzalah Garages"
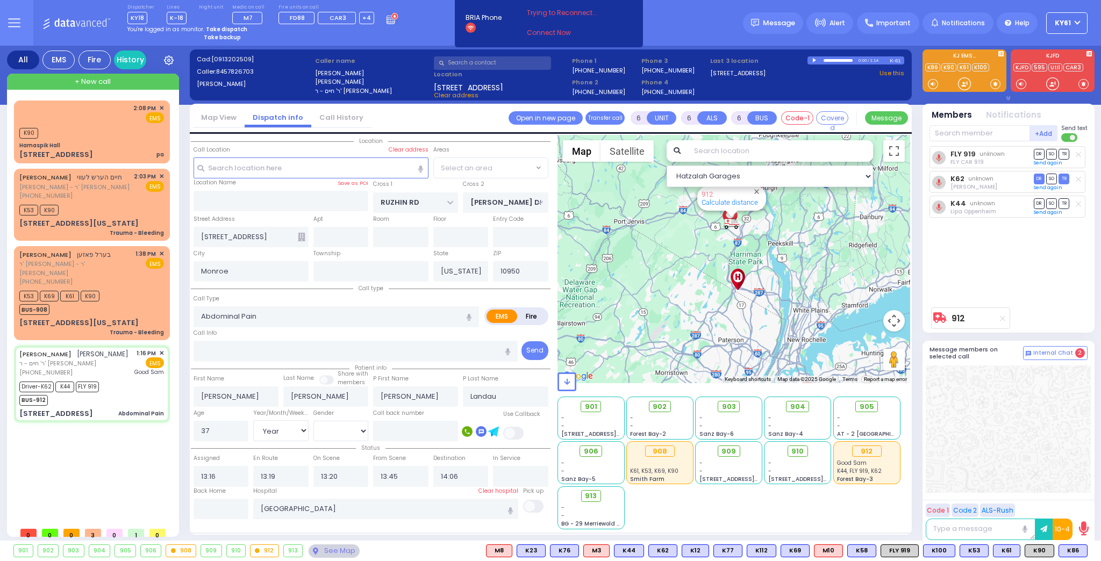
select select "ATZEI TAMURIM"
select select
radio input "true"
select select "Year"
select select "[DEMOGRAPHIC_DATA]"
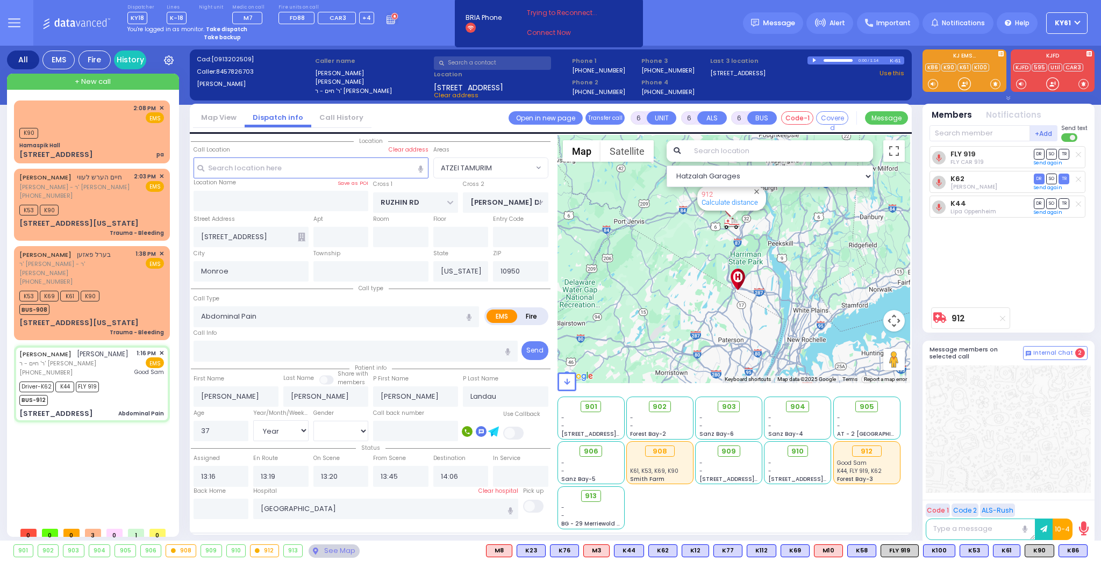
select select "Hatzalah Garages"
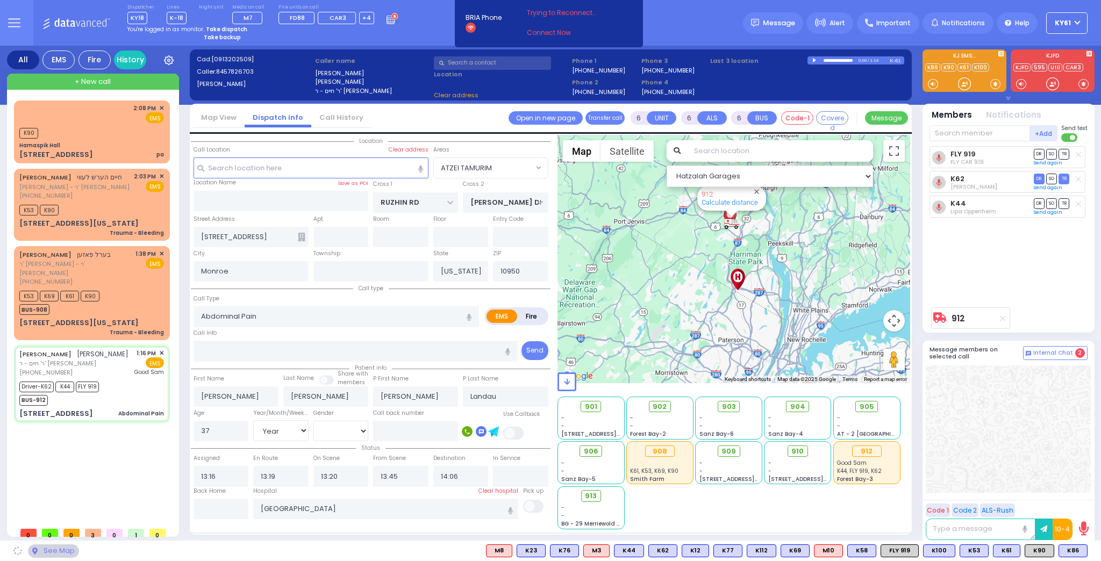
select select "ATZEI TAMURIM"
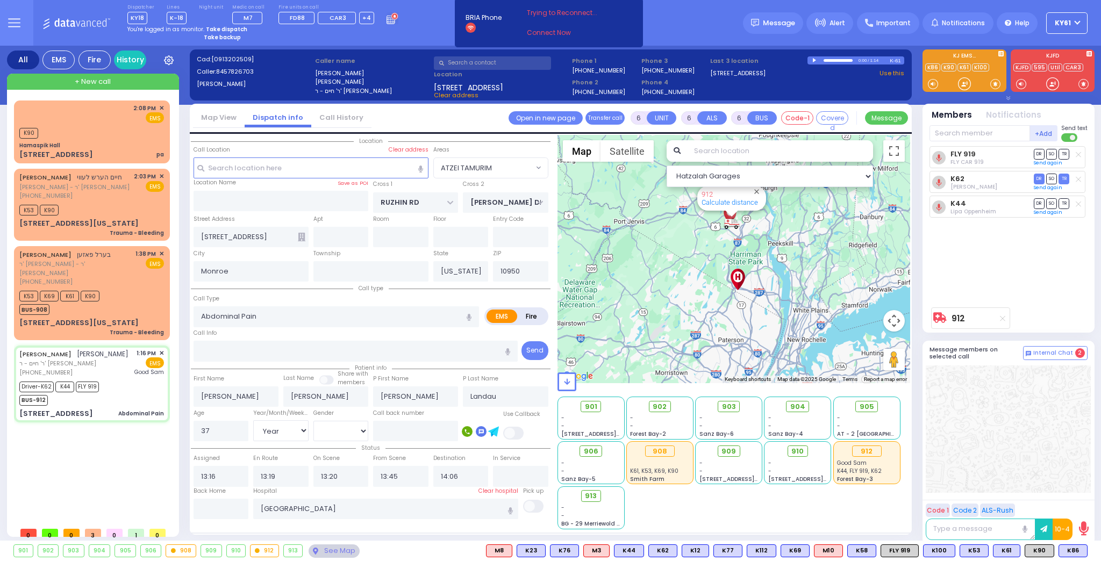
select select
radio input "true"
select select "Year"
select select "[DEMOGRAPHIC_DATA]"
select select "Hatzalah Garages"
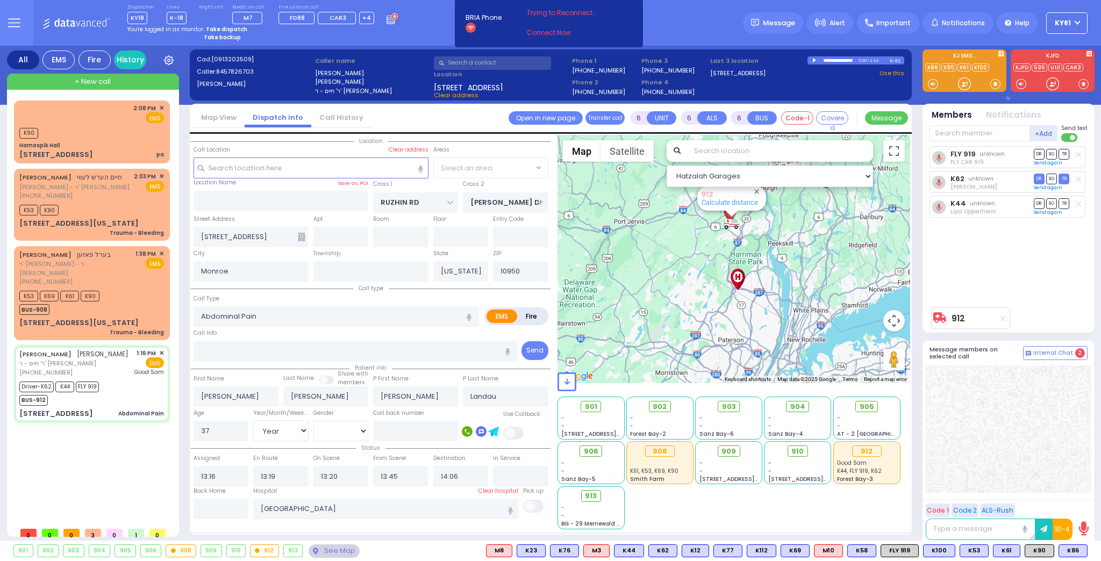
select select "ATZEI TAMURIM"
select select
radio input "true"
select select "Year"
select select "[DEMOGRAPHIC_DATA]"
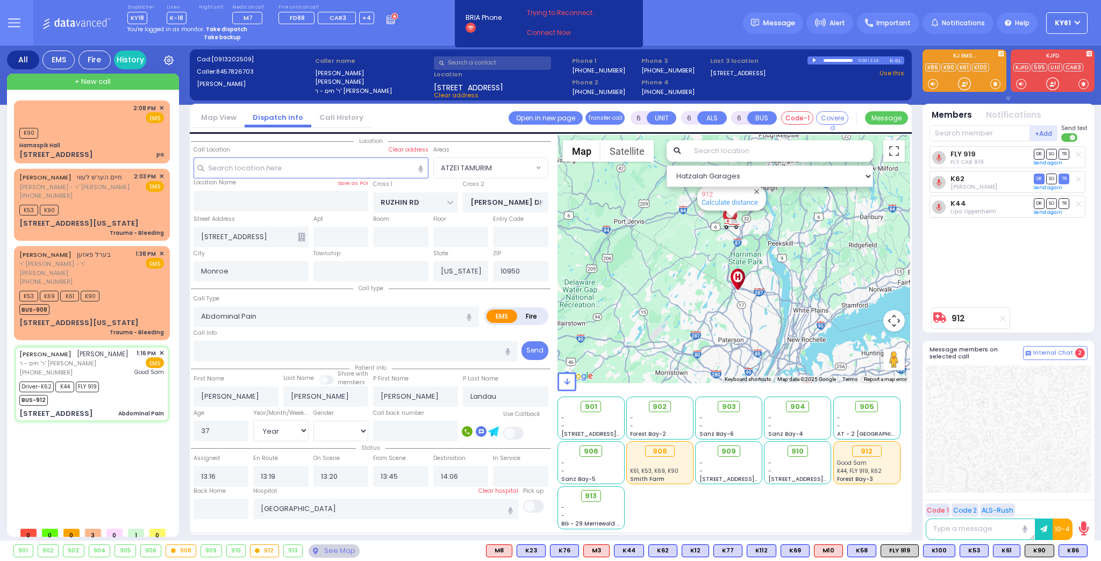
type input "14:17"
select select "Hatzalah Garages"
select select "ATZEI TAMURIM"
select select
radio input "true"
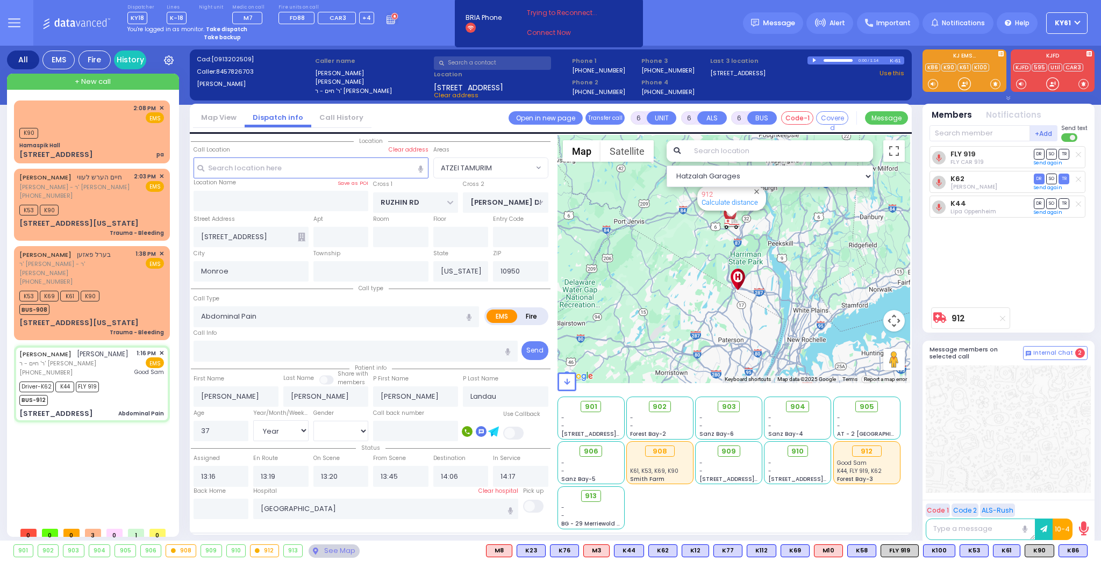
select select "Year"
select select "[DEMOGRAPHIC_DATA]"
select select "Hatzalah Garages"
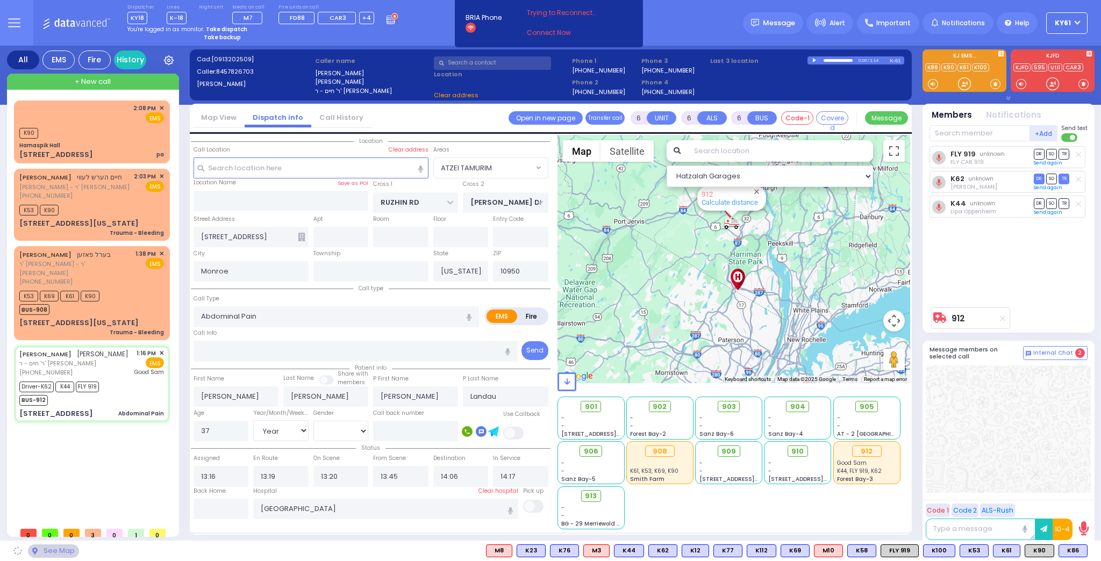
select select "ATZEI TAMURIM"
